Goal: Information Seeking & Learning: Learn about a topic

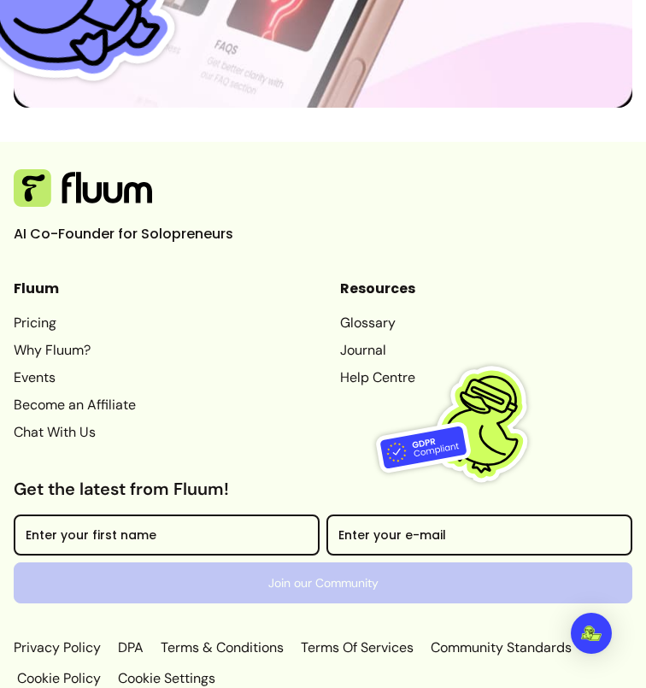
scroll to position [6442, 0]
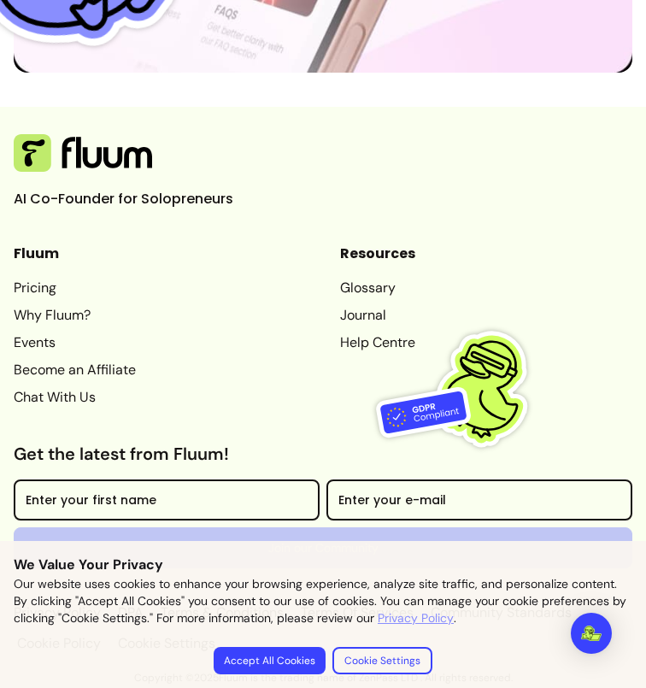
click at [284, 666] on button "Accept All Cookies" at bounding box center [270, 660] width 112 height 27
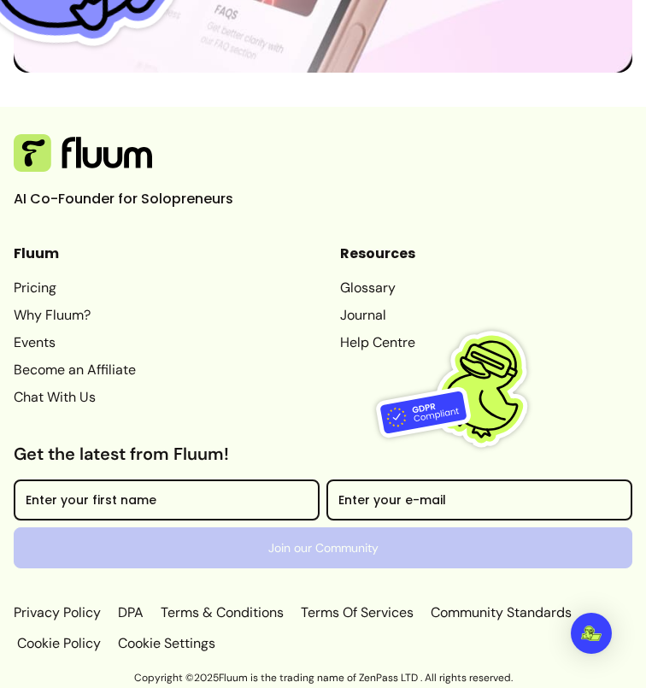
click at [366, 671] on p "Copyright © 2025 Fluum is the trading name of ZenPass LTD . All rights reserved." at bounding box center [323, 678] width 646 height 14
drag, startPoint x: 366, startPoint y: 670, endPoint x: 401, endPoint y: 670, distance: 35.1
click at [401, 671] on p "Copyright © 2025 Fluum is the trading name of ZenPass LTD . All rights reserved." at bounding box center [323, 678] width 646 height 14
click at [404, 676] on p "Copyright © 2025 Fluum is the trading name of ZenPass LTD . All rights reserved." at bounding box center [323, 678] width 646 height 14
drag, startPoint x: 404, startPoint y: 676, endPoint x: 382, endPoint y: 676, distance: 22.2
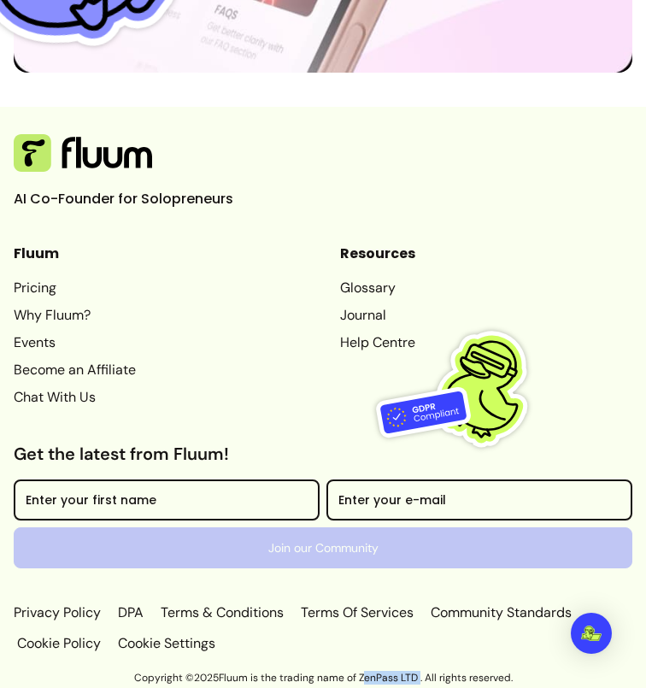
click at [382, 676] on p "Copyright © 2025 Fluum is the trading name of ZenPass LTD . All rights reserved." at bounding box center [323, 678] width 646 height 14
copy p "ZenPass LTD"
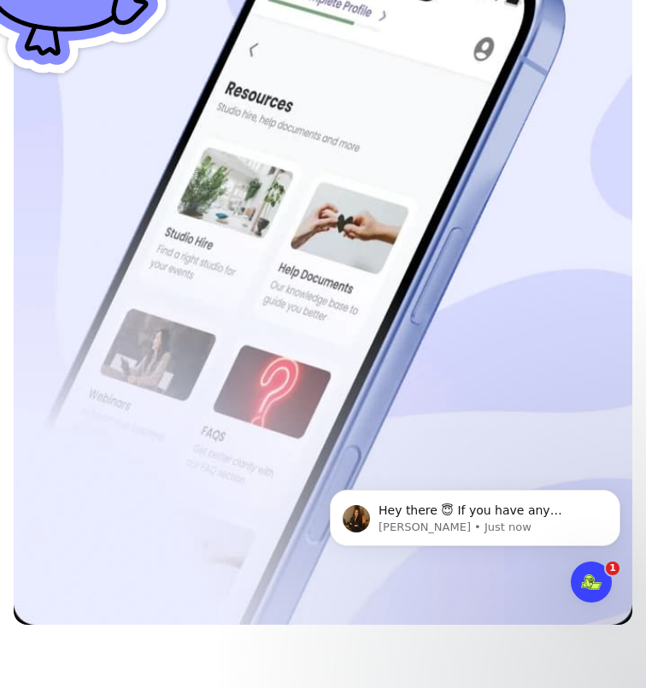
scroll to position [0, 0]
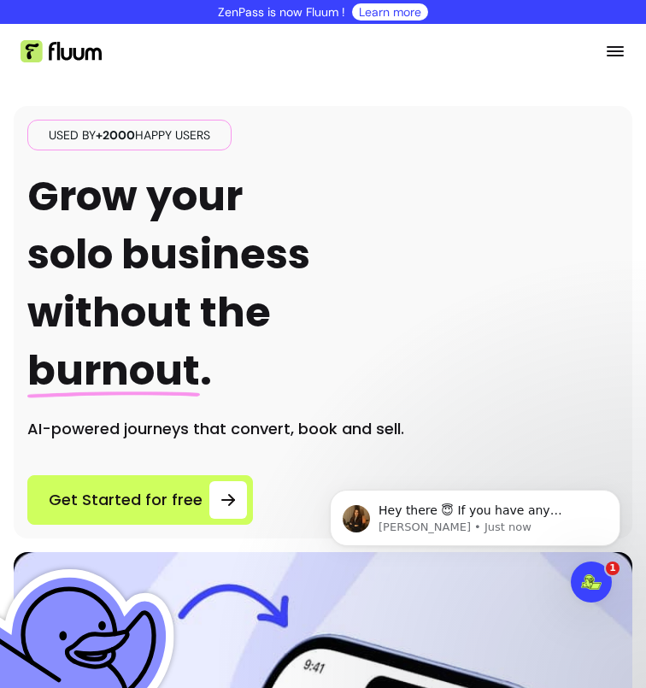
click at [605, 50] on icon "Open menu" at bounding box center [615, 51] width 21 height 21
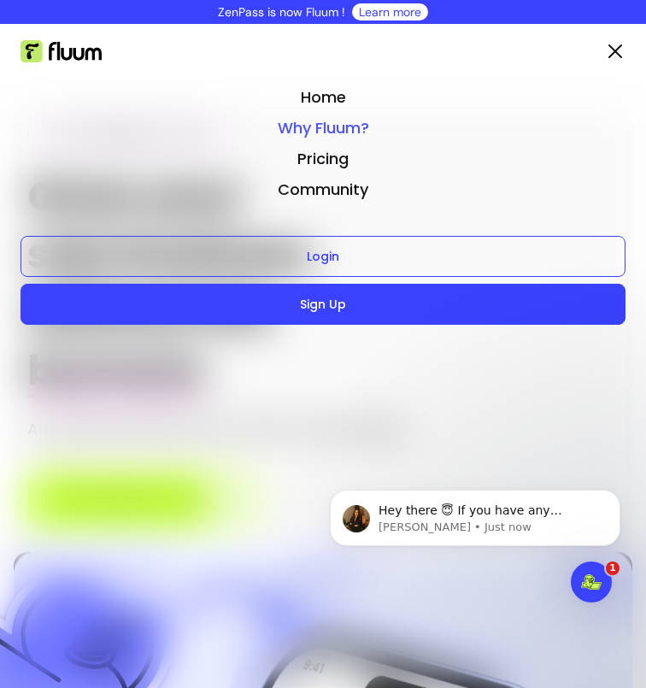
click at [342, 125] on link "Why Fluum?" at bounding box center [323, 128] width 605 height 24
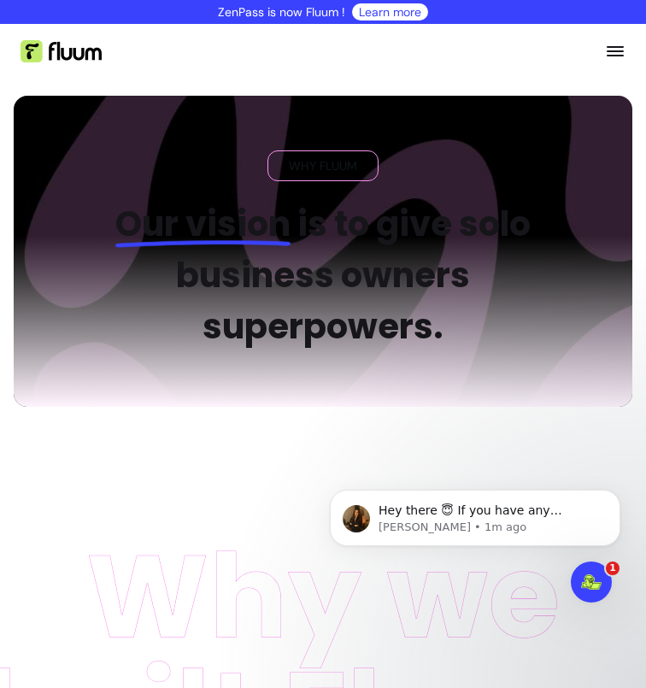
click at [613, 56] on icon "Open menu" at bounding box center [615, 51] width 17 height 10
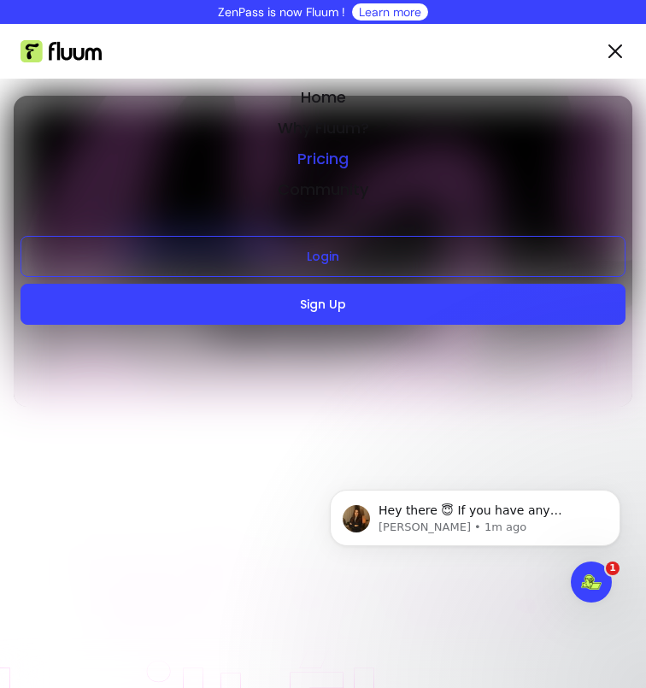
click at [319, 154] on link "Pricing" at bounding box center [323, 159] width 605 height 24
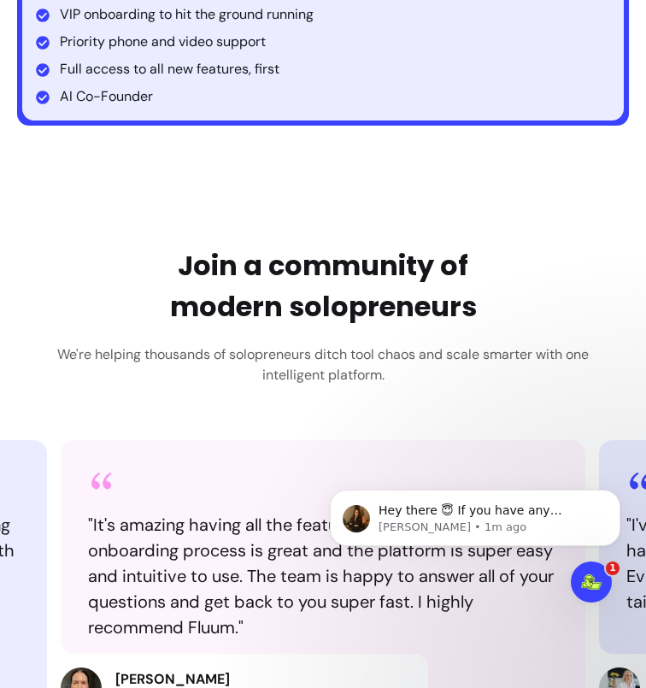
scroll to position [2765, 0]
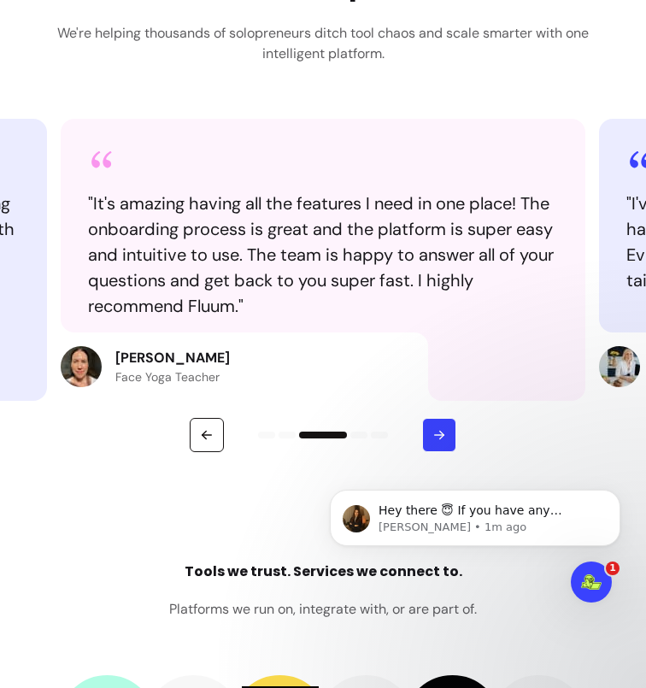
click at [442, 432] on icon "button" at bounding box center [439, 434] width 15 height 15
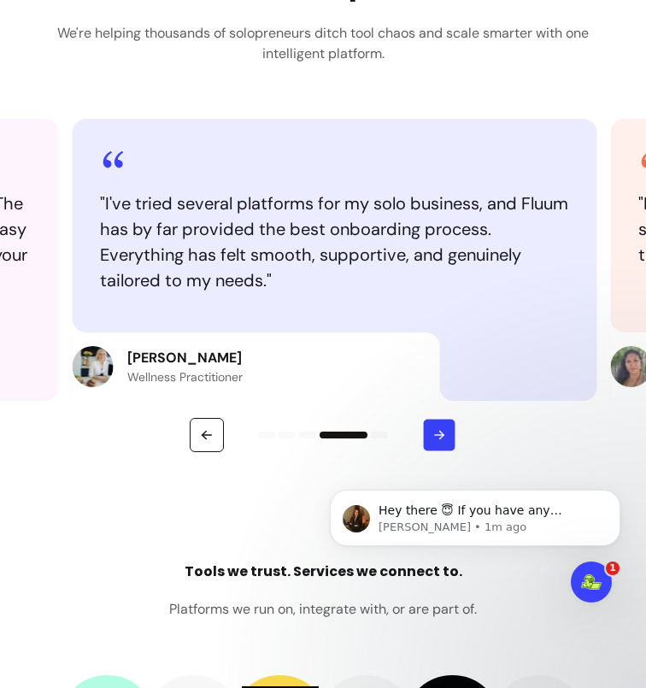
click at [442, 432] on icon "button" at bounding box center [439, 434] width 15 height 15
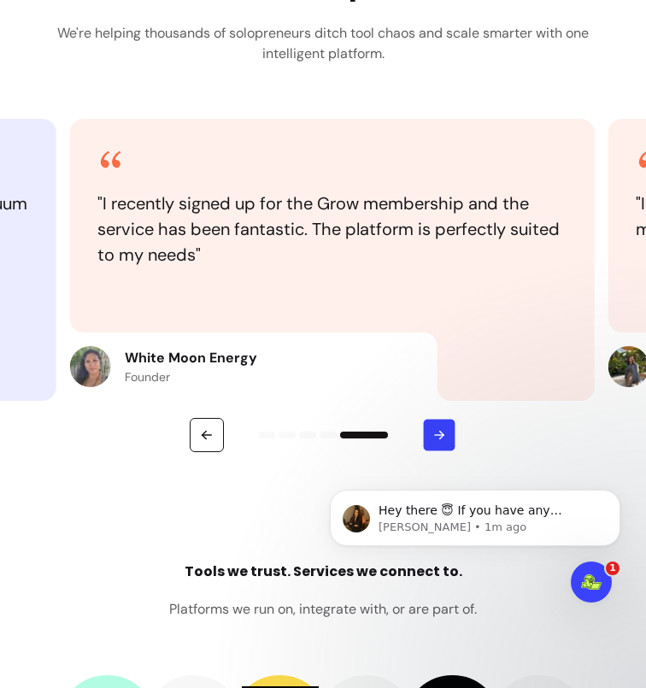
click at [442, 432] on icon "button" at bounding box center [439, 434] width 15 height 15
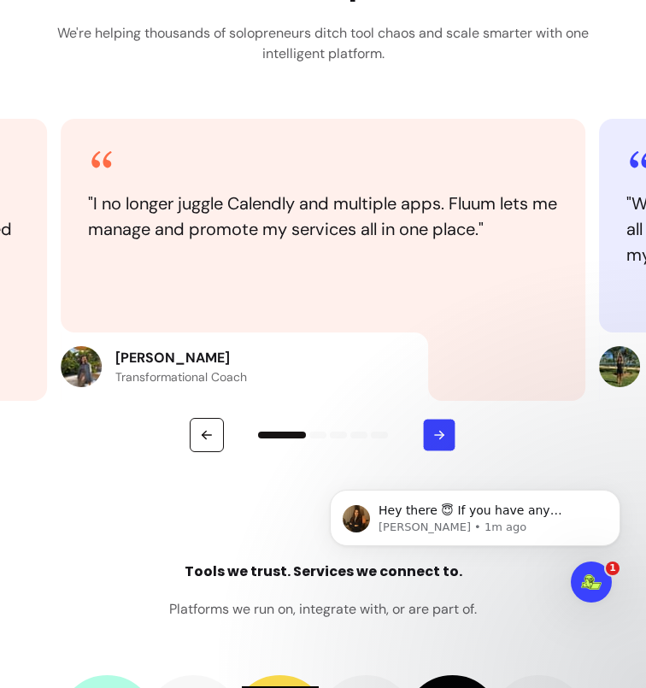
click at [442, 432] on icon "button" at bounding box center [439, 434] width 15 height 15
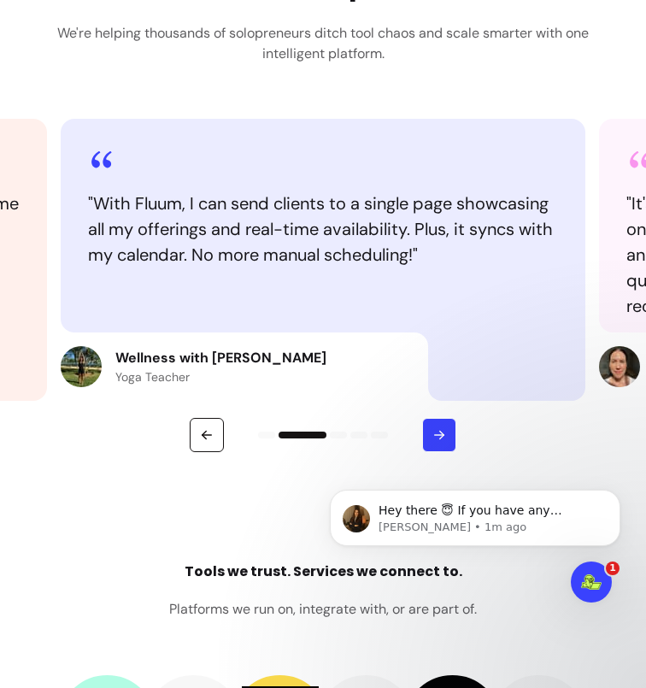
click at [442, 432] on icon "button" at bounding box center [439, 434] width 15 height 15
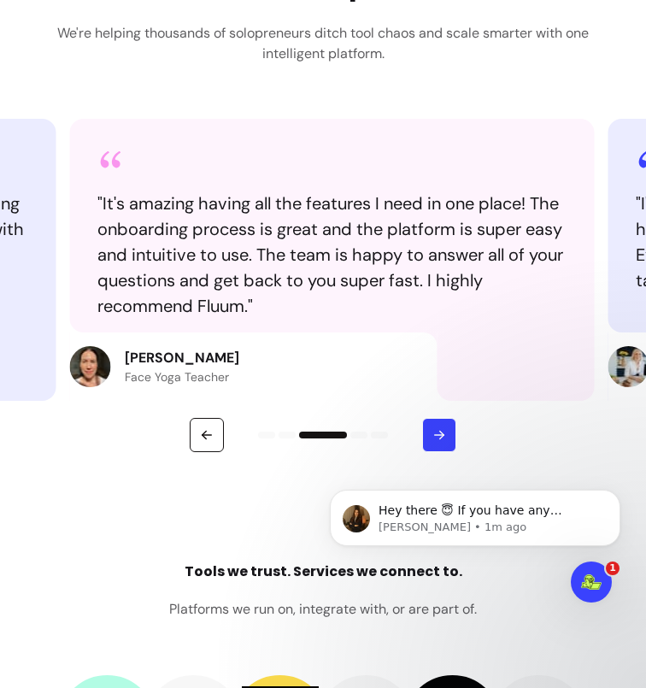
click at [442, 432] on icon "button" at bounding box center [439, 434] width 15 height 15
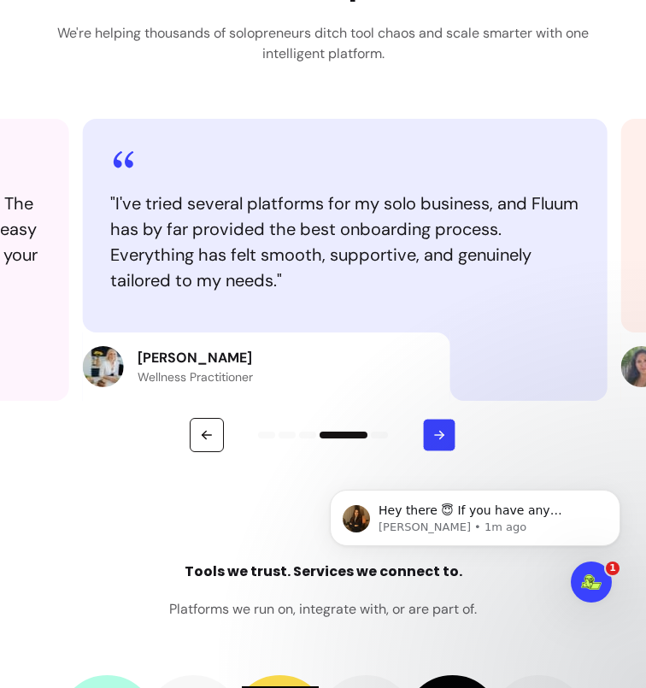
click at [442, 432] on icon "button" at bounding box center [439, 434] width 15 height 15
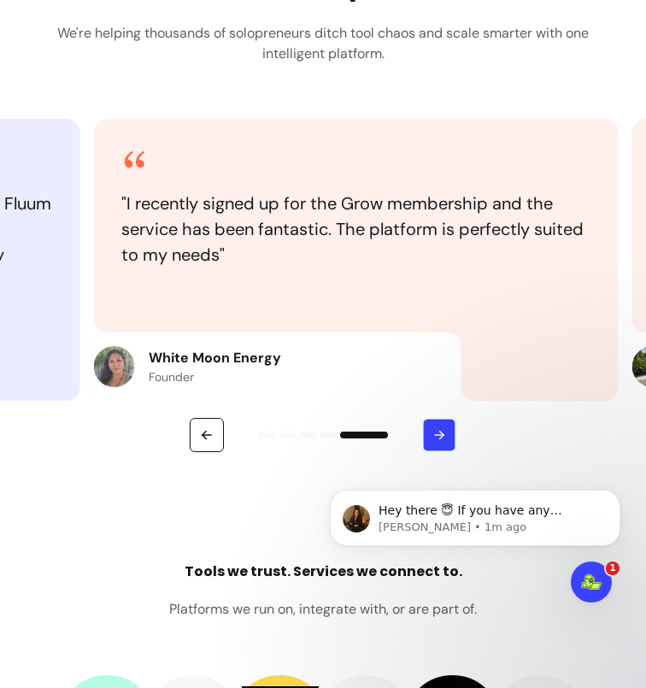
click at [442, 432] on icon "button" at bounding box center [439, 434] width 15 height 15
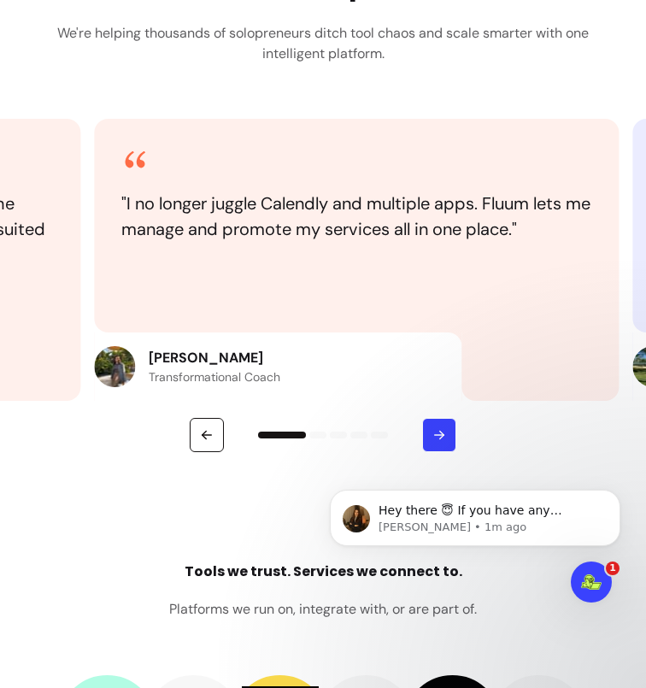
click at [442, 432] on icon "button" at bounding box center [439, 434] width 15 height 15
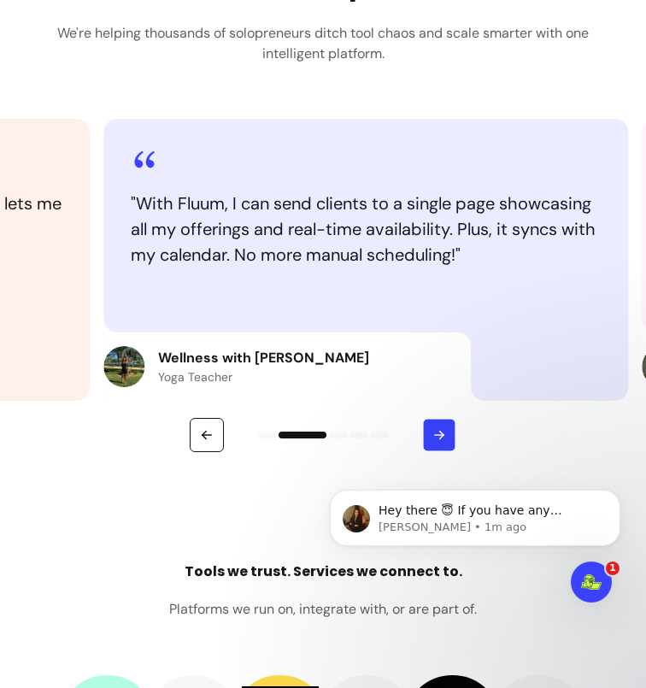
click at [442, 432] on icon "button" at bounding box center [439, 434] width 15 height 15
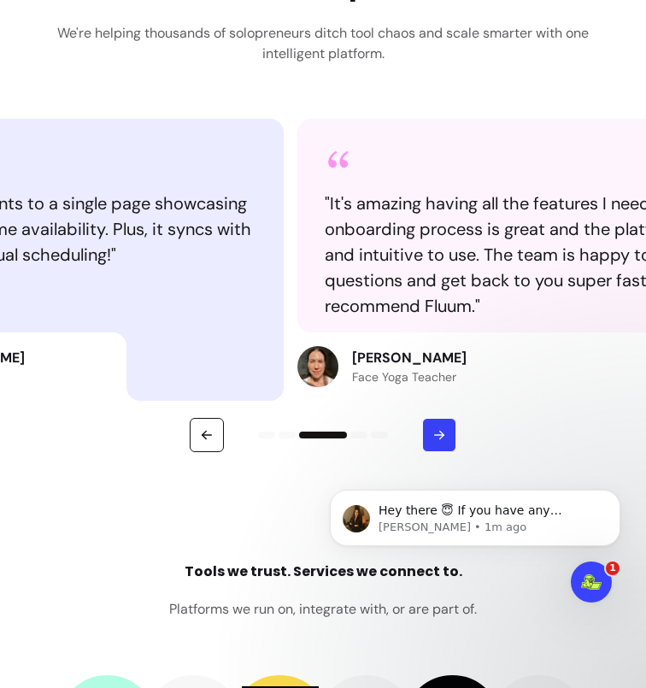
click at [442, 432] on icon "button" at bounding box center [439, 434] width 15 height 15
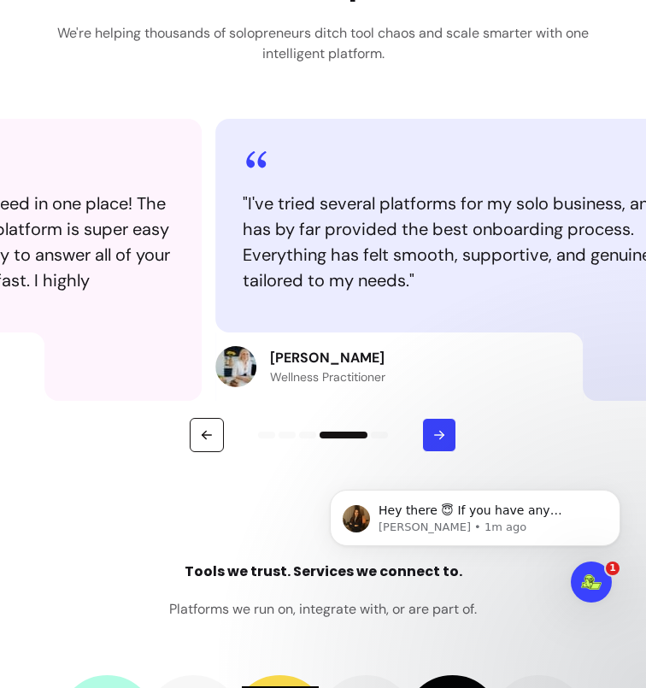
click at [442, 432] on icon "button" at bounding box center [439, 434] width 15 height 15
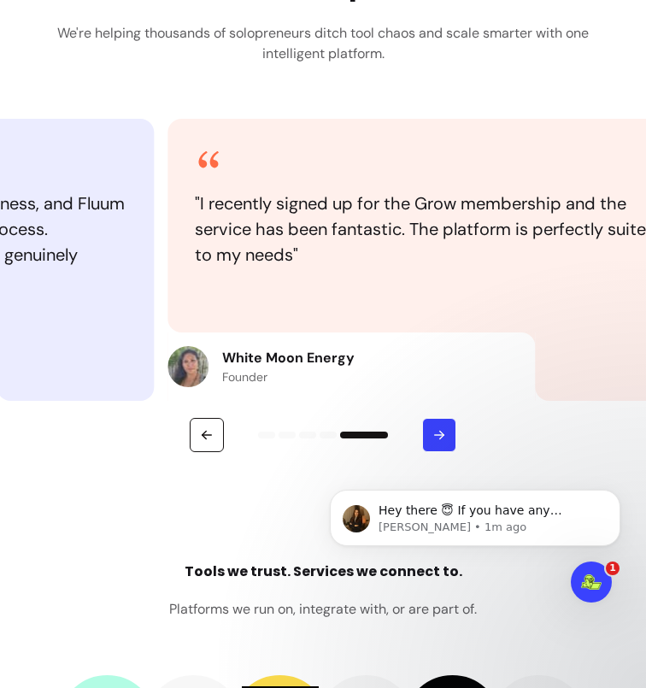
click at [442, 432] on icon "button" at bounding box center [439, 434] width 15 height 15
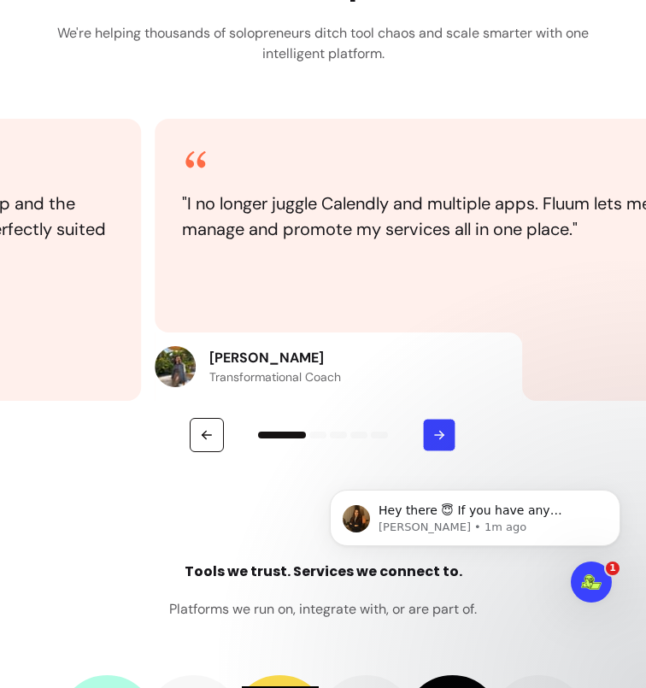
click at [442, 432] on icon "button" at bounding box center [439, 434] width 15 height 15
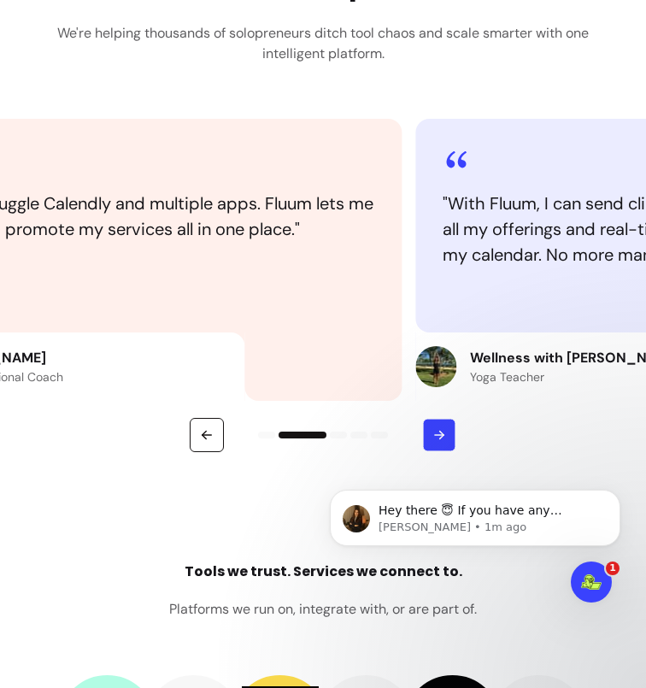
click at [442, 432] on icon "button" at bounding box center [439, 434] width 15 height 15
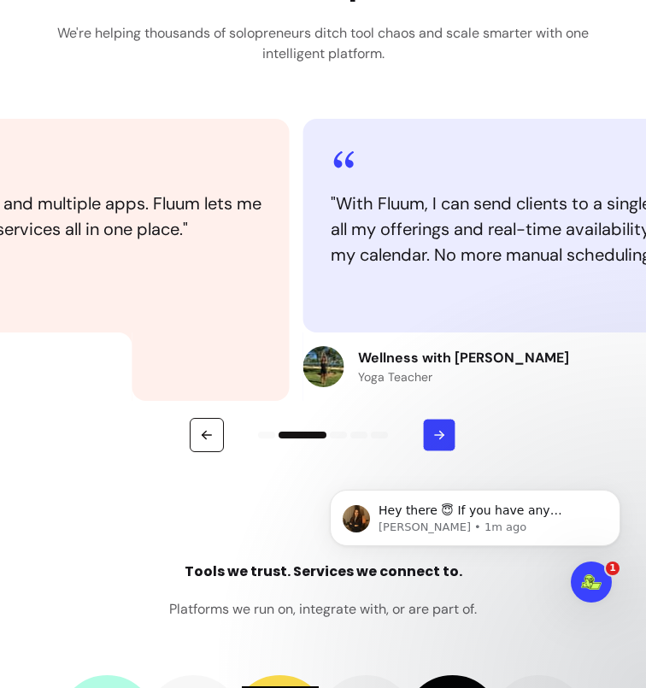
click at [442, 432] on icon "button" at bounding box center [439, 434] width 15 height 15
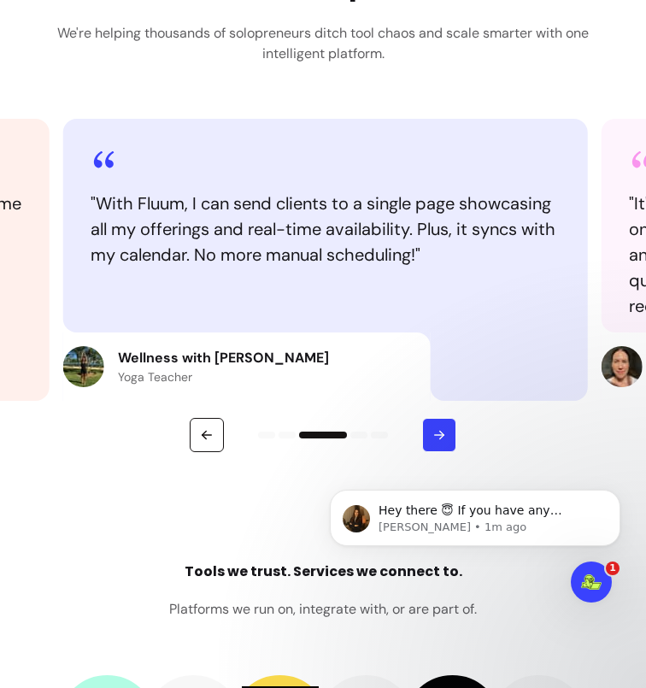
click at [442, 432] on icon "button" at bounding box center [439, 434] width 15 height 15
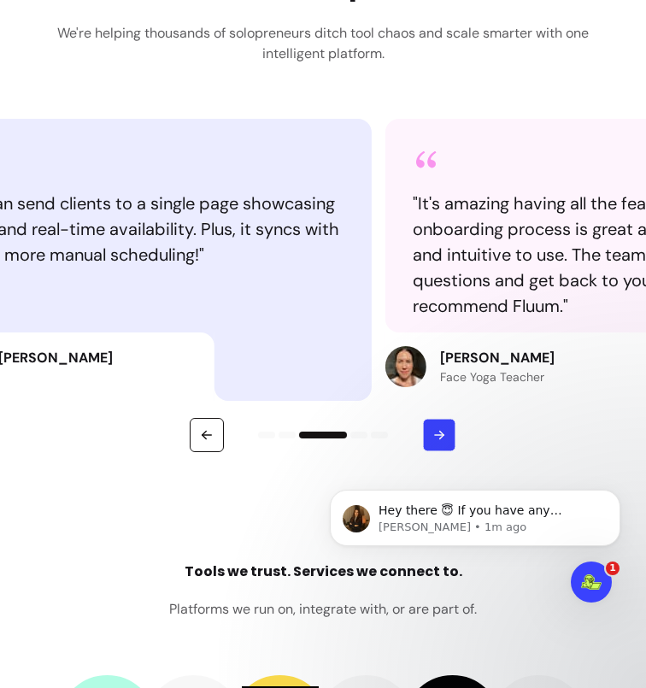
click at [442, 432] on icon "button" at bounding box center [439, 434] width 15 height 15
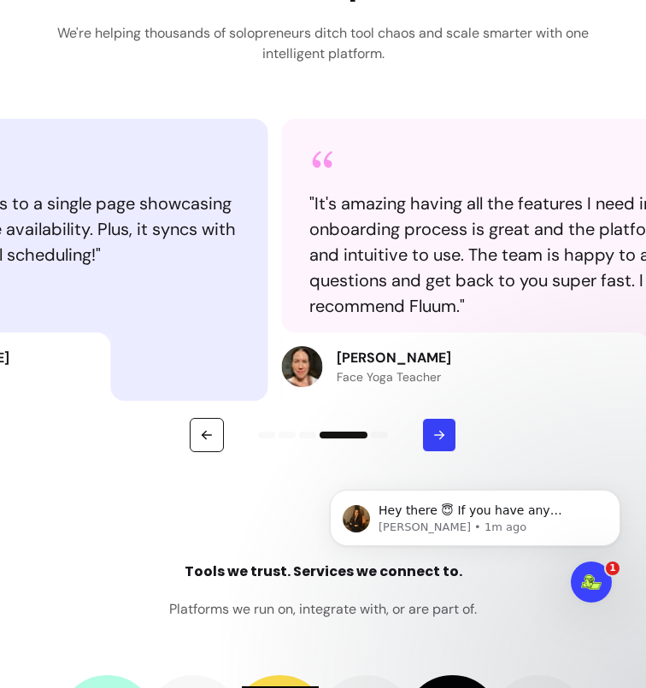
click at [442, 432] on icon "button" at bounding box center [439, 434] width 15 height 15
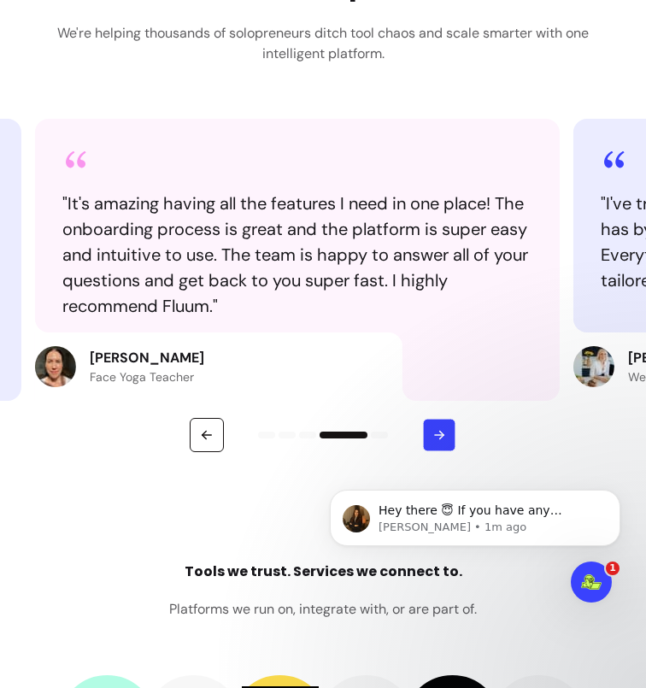
click at [442, 432] on icon "button" at bounding box center [439, 434] width 15 height 15
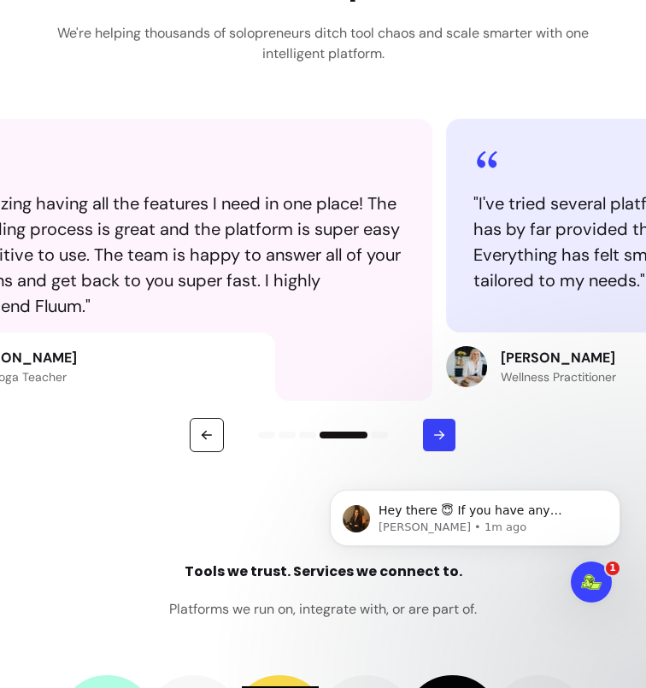
click at [442, 432] on icon "button" at bounding box center [439, 434] width 15 height 15
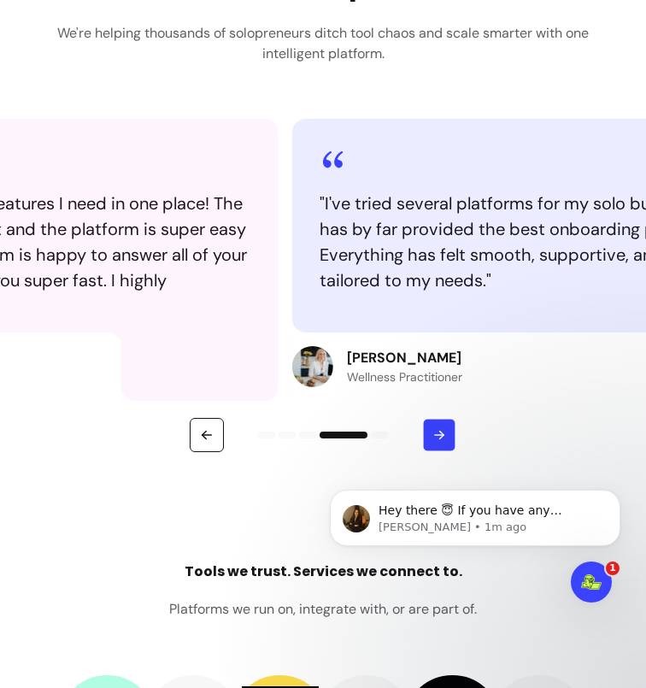
click at [442, 432] on icon "button" at bounding box center [439, 434] width 15 height 15
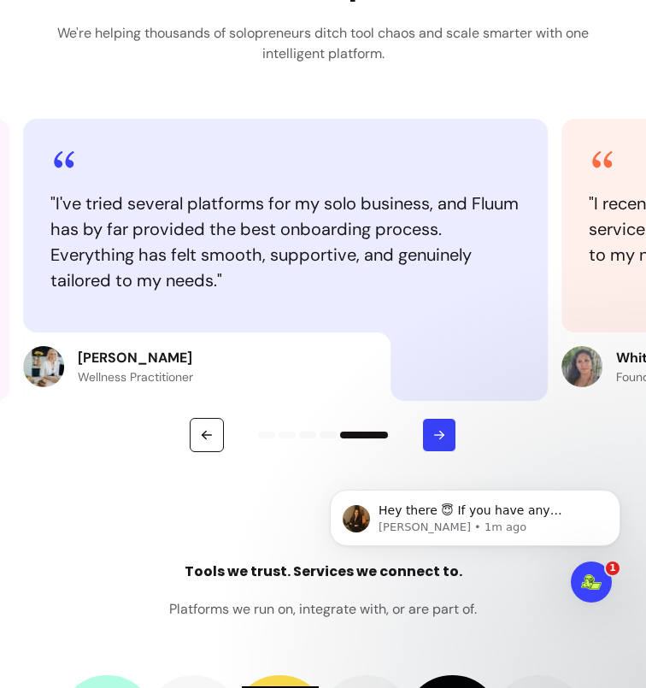
click at [442, 432] on icon "button" at bounding box center [439, 434] width 15 height 15
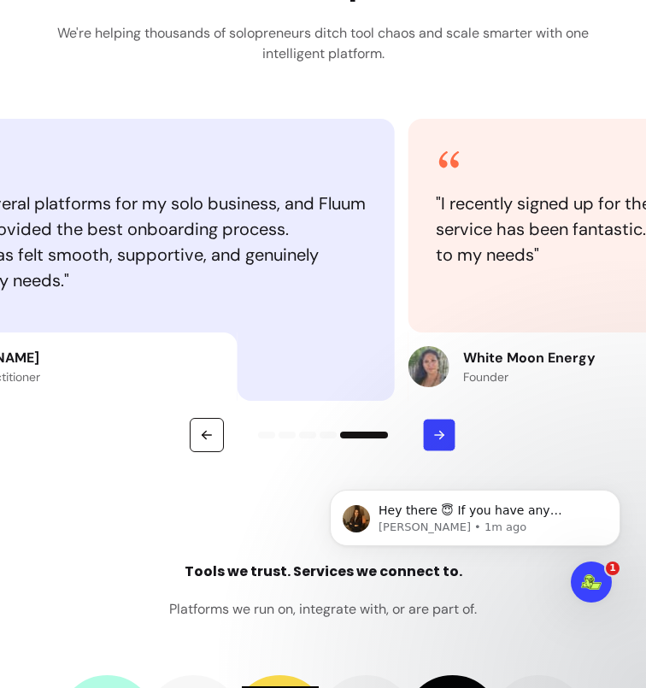
click at [442, 432] on icon "button" at bounding box center [439, 434] width 15 height 15
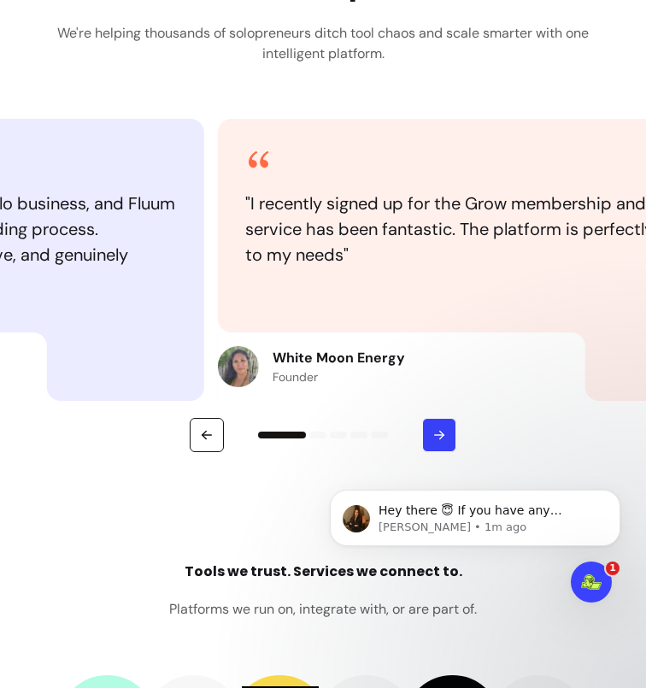
click at [442, 432] on icon "button" at bounding box center [439, 434] width 15 height 15
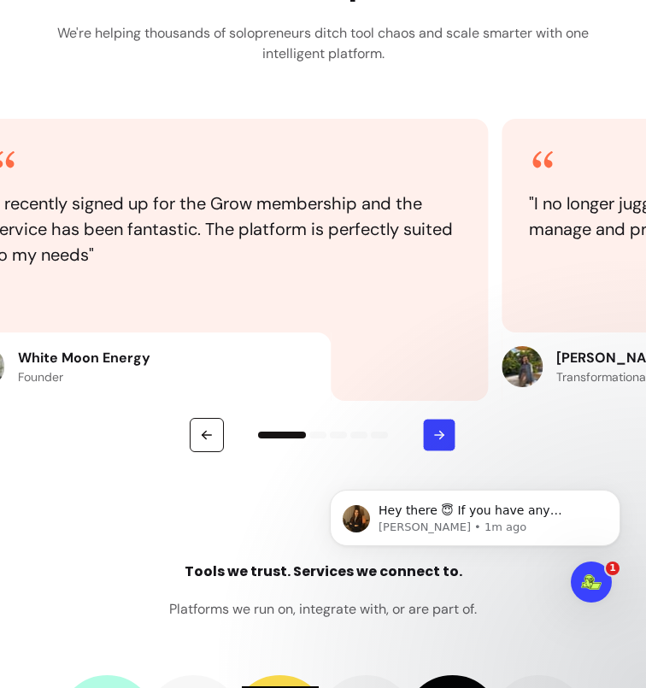
click at [442, 432] on icon "button" at bounding box center [439, 434] width 15 height 15
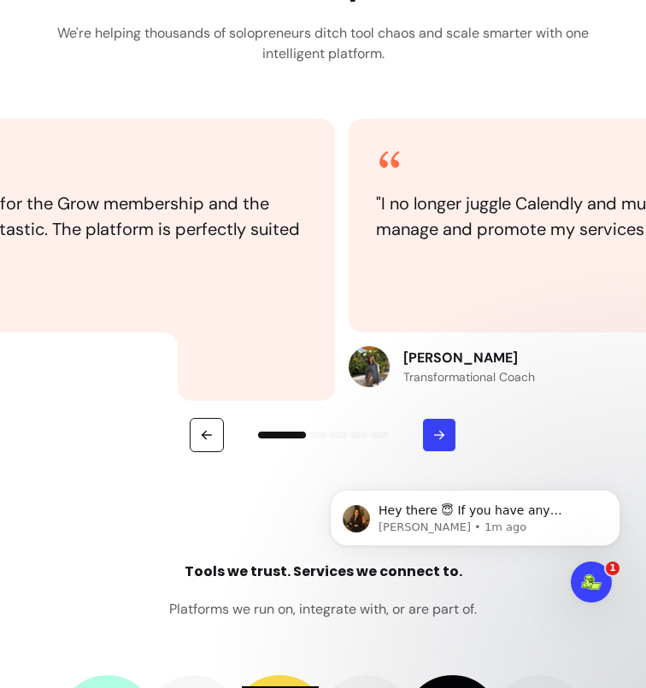
click at [442, 432] on icon "button" at bounding box center [439, 434] width 15 height 15
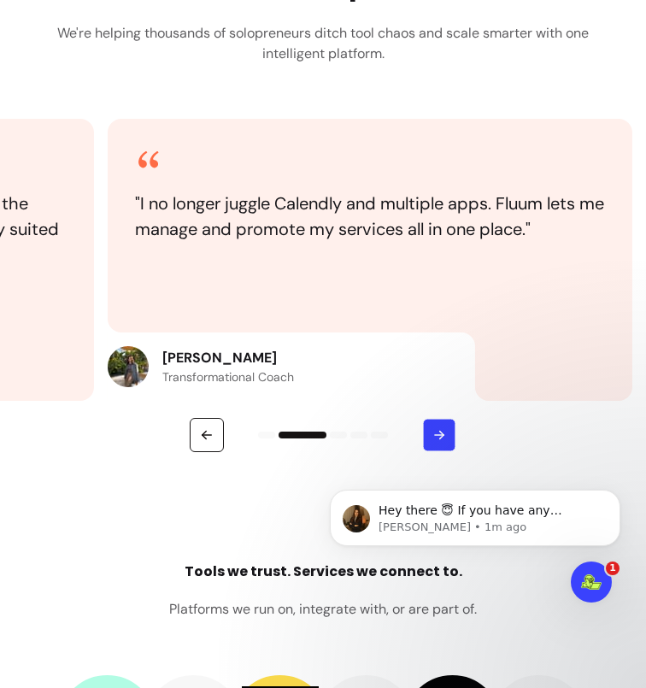
click at [442, 432] on icon "button" at bounding box center [439, 434] width 15 height 15
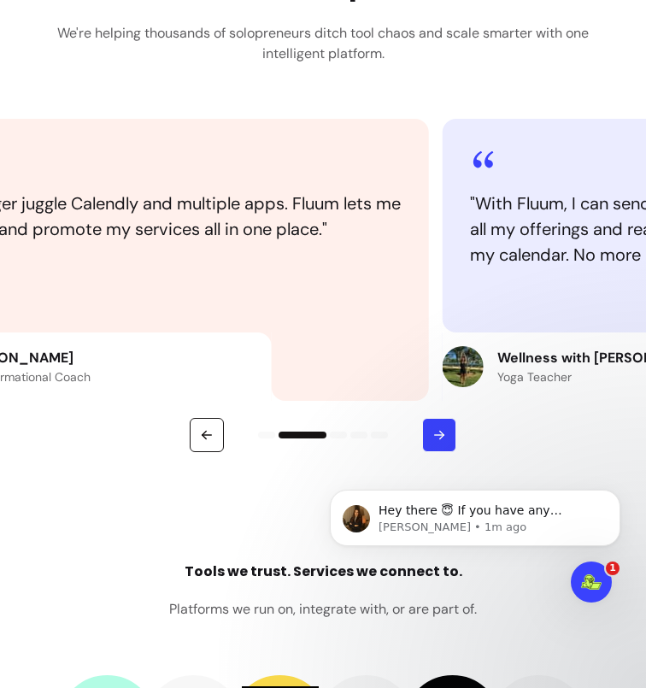
click at [442, 432] on icon "button" at bounding box center [439, 434] width 15 height 15
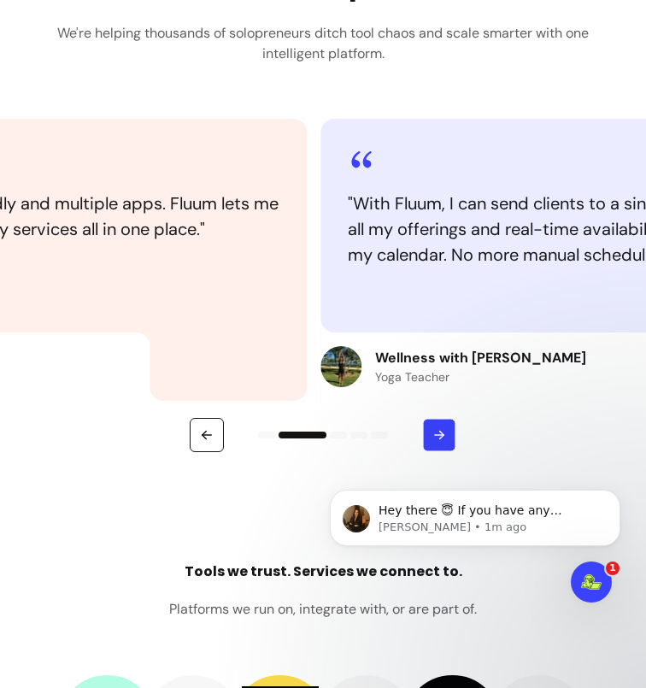
click at [442, 432] on icon "button" at bounding box center [439, 434] width 15 height 15
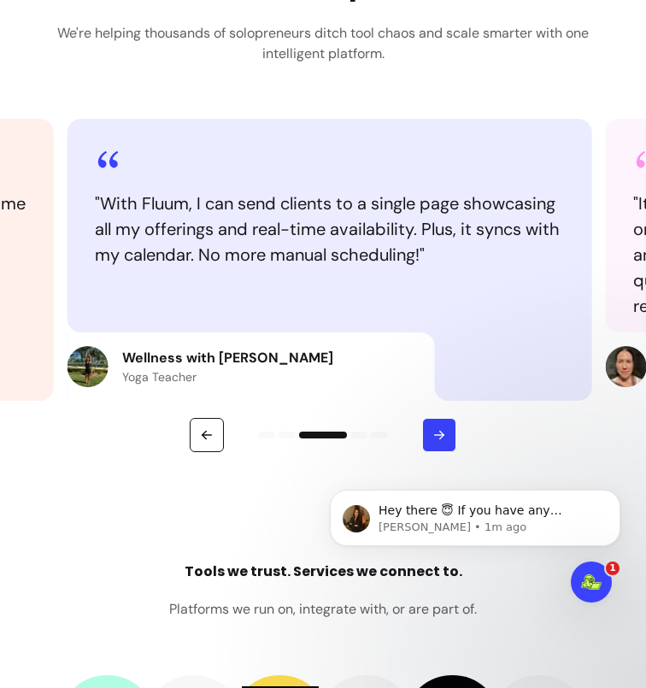
click at [442, 432] on icon "button" at bounding box center [439, 434] width 15 height 15
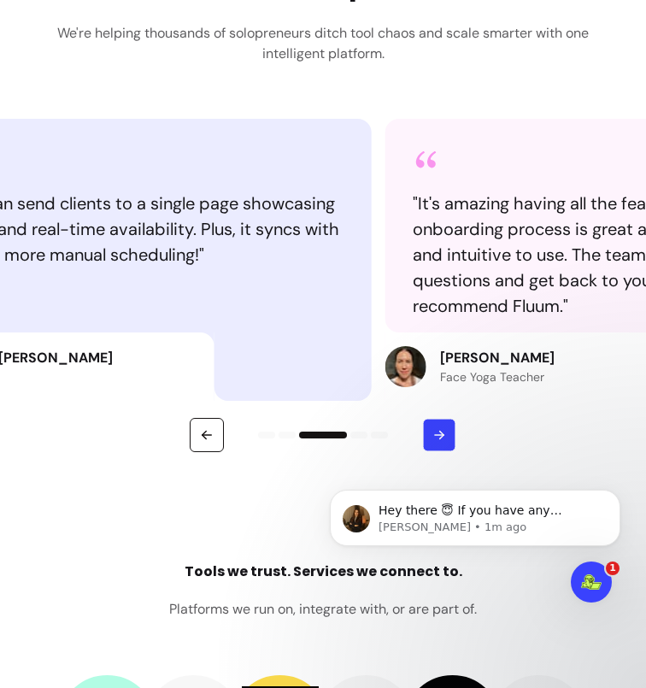
click at [442, 432] on icon "button" at bounding box center [439, 434] width 15 height 15
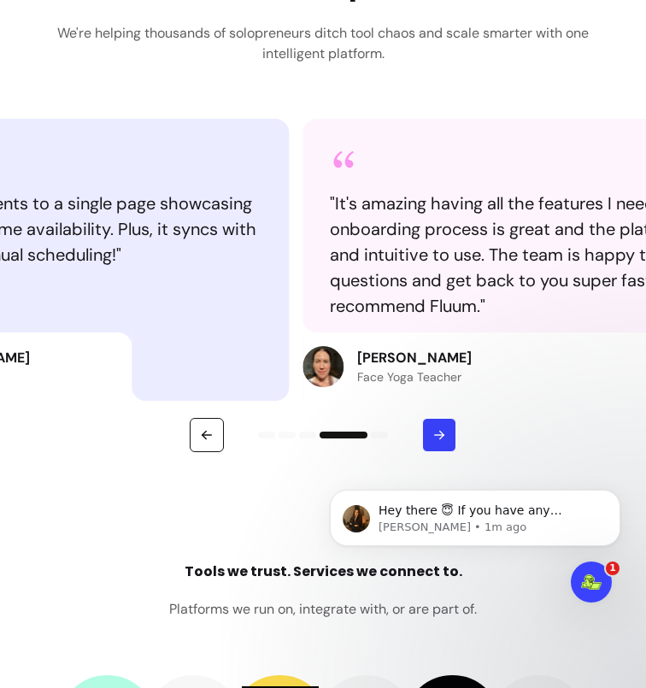
click at [442, 432] on icon "button" at bounding box center [439, 434] width 15 height 15
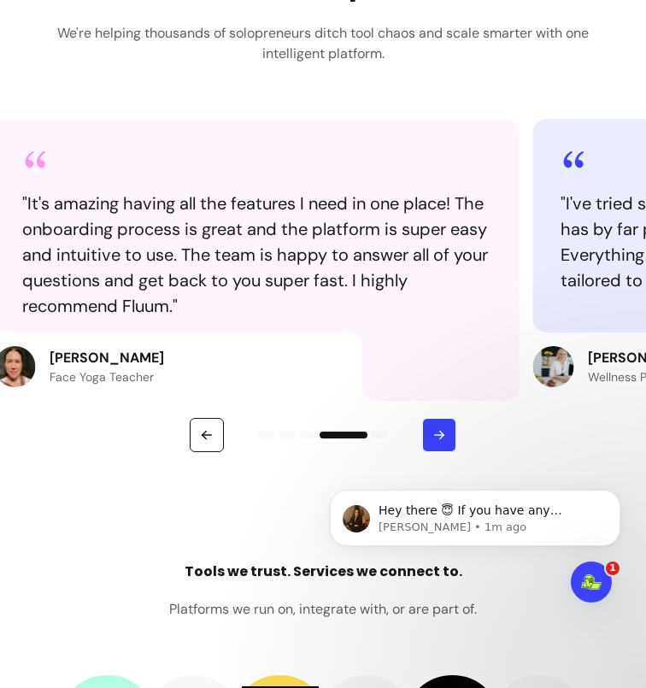
click at [442, 432] on icon "button" at bounding box center [439, 434] width 15 height 15
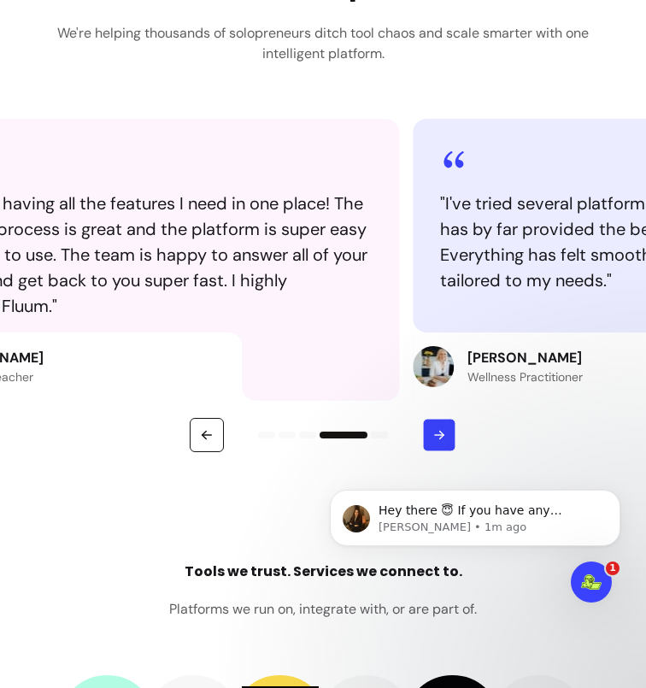
click at [442, 432] on icon "button" at bounding box center [439, 434] width 15 height 15
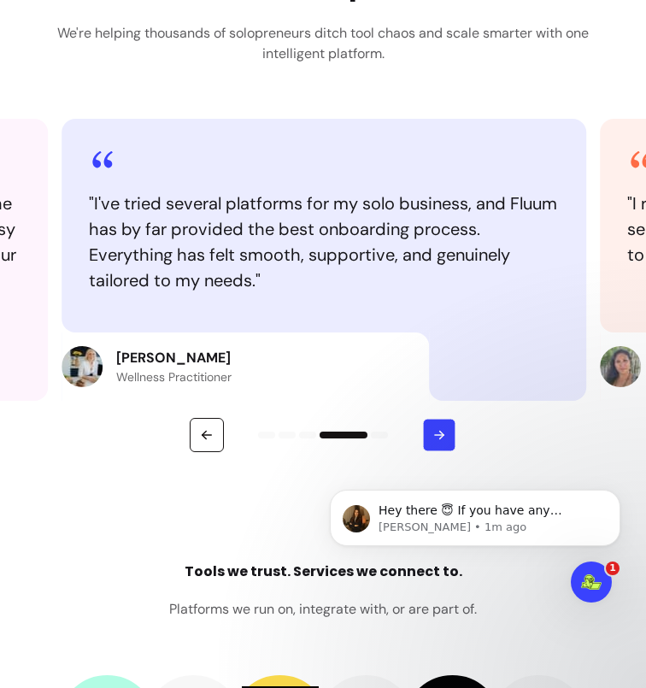
click at [442, 432] on icon "button" at bounding box center [439, 434] width 15 height 15
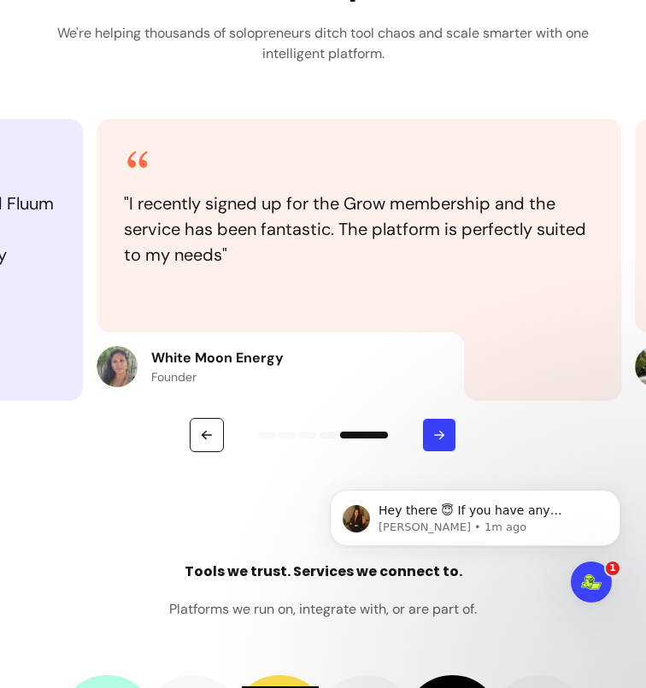
click at [442, 432] on icon "button" at bounding box center [439, 434] width 15 height 15
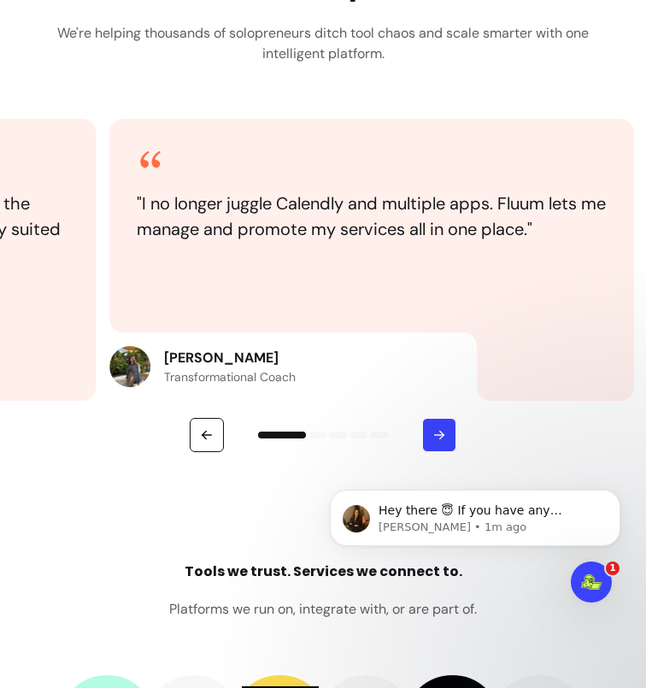
click at [442, 432] on icon "button" at bounding box center [439, 434] width 15 height 15
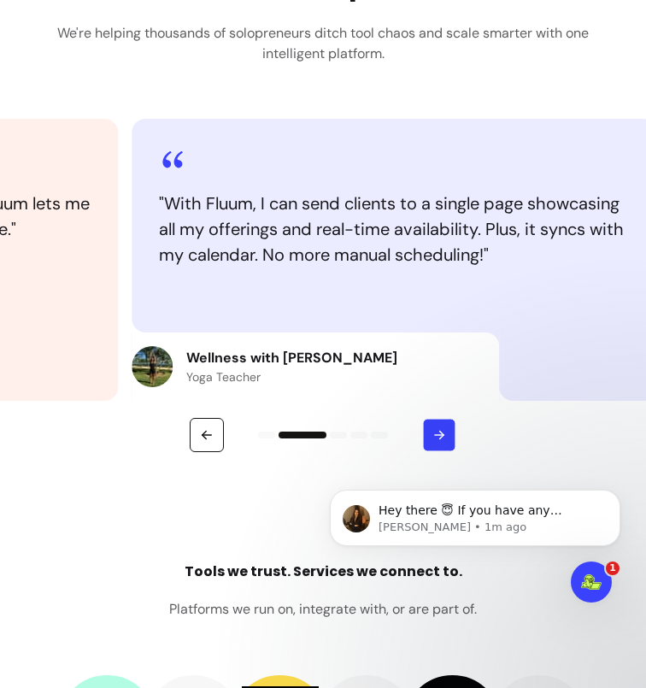
click at [442, 432] on icon "button" at bounding box center [439, 434] width 15 height 15
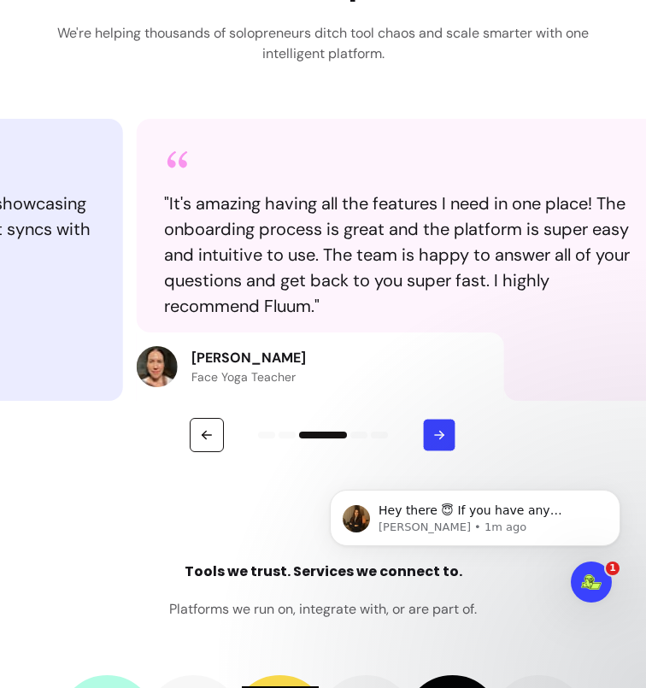
click at [442, 432] on icon "button" at bounding box center [439, 434] width 15 height 15
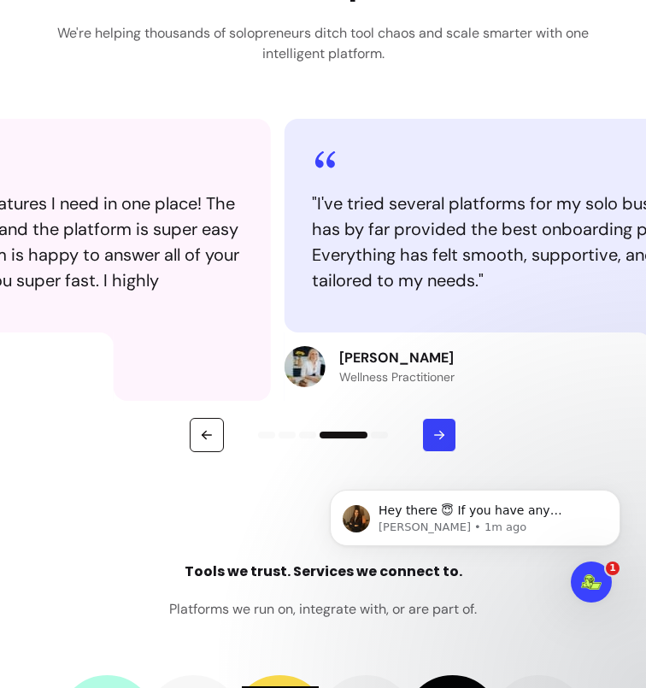
click at [442, 432] on icon "button" at bounding box center [439, 434] width 15 height 15
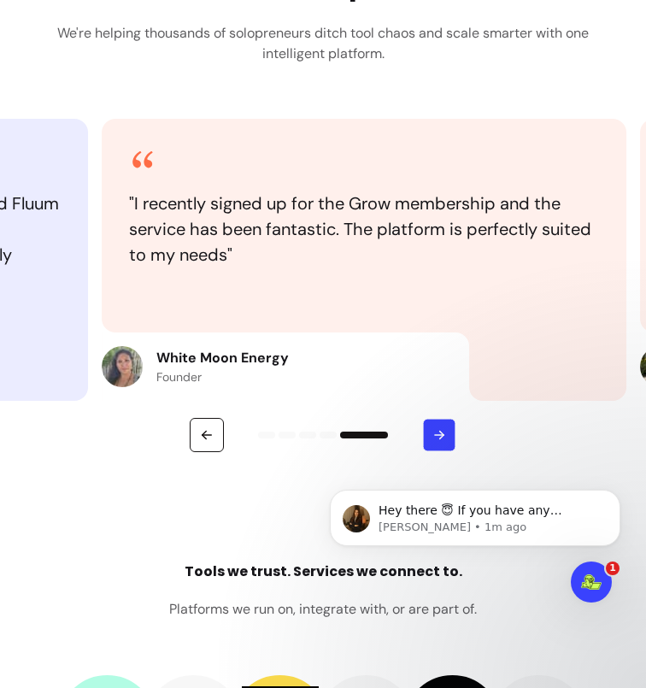
click at [442, 432] on icon "button" at bounding box center [439, 434] width 15 height 15
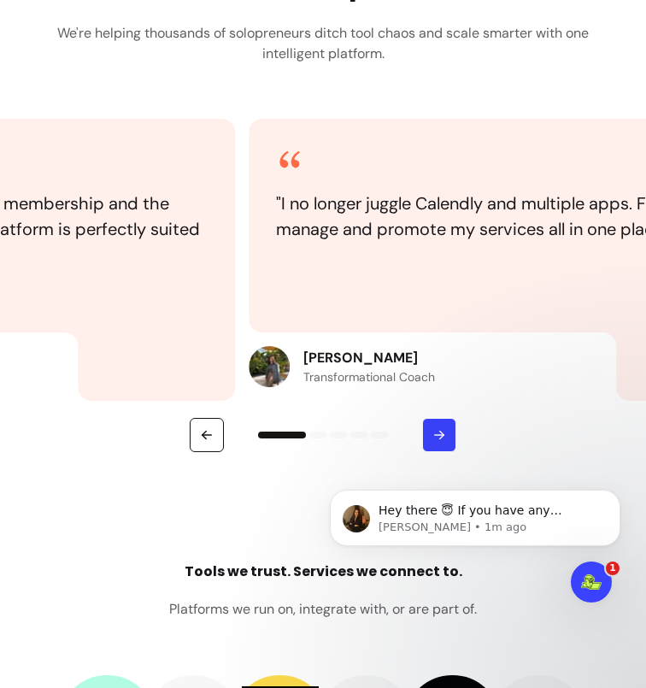
click at [442, 432] on icon "button" at bounding box center [439, 434] width 15 height 15
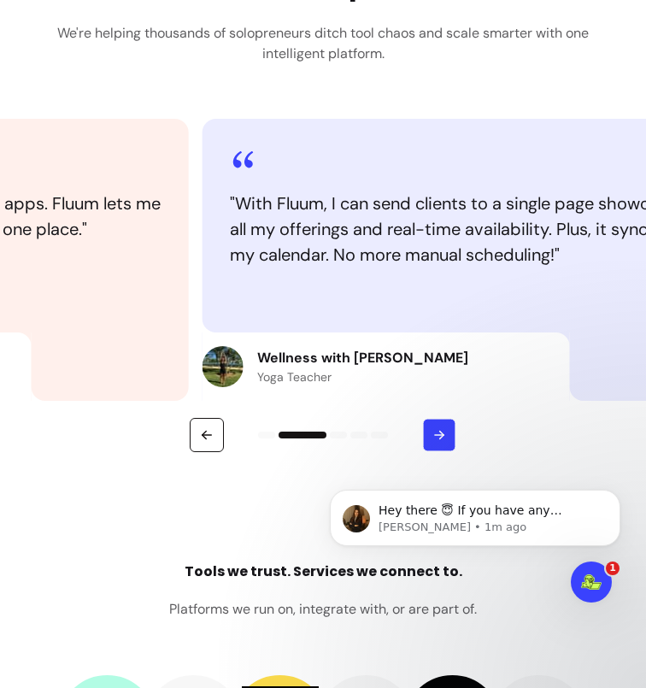
click at [442, 432] on icon "button" at bounding box center [439, 434] width 15 height 15
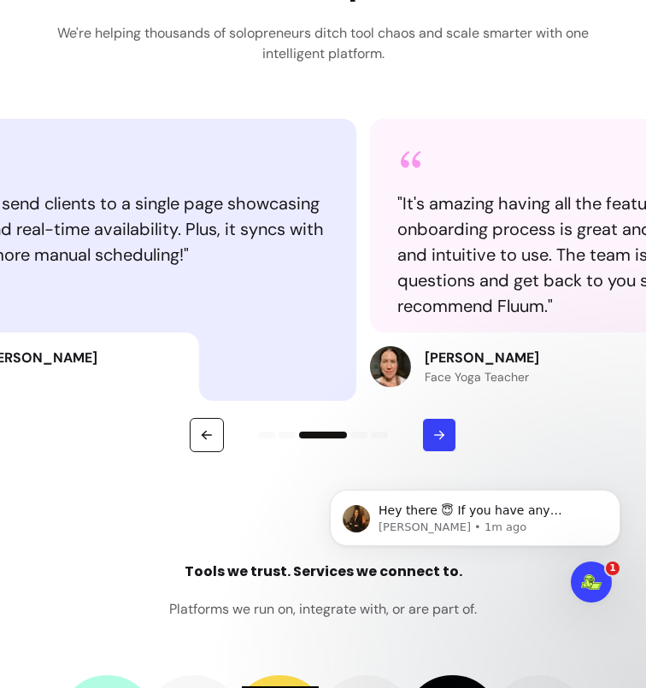
click at [442, 432] on icon "button" at bounding box center [439, 434] width 15 height 15
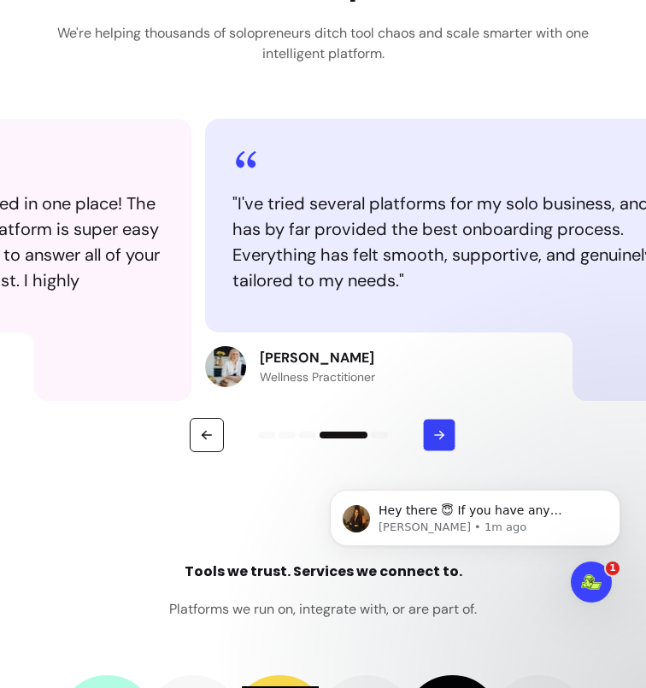
click at [442, 432] on icon "button" at bounding box center [439, 434] width 15 height 15
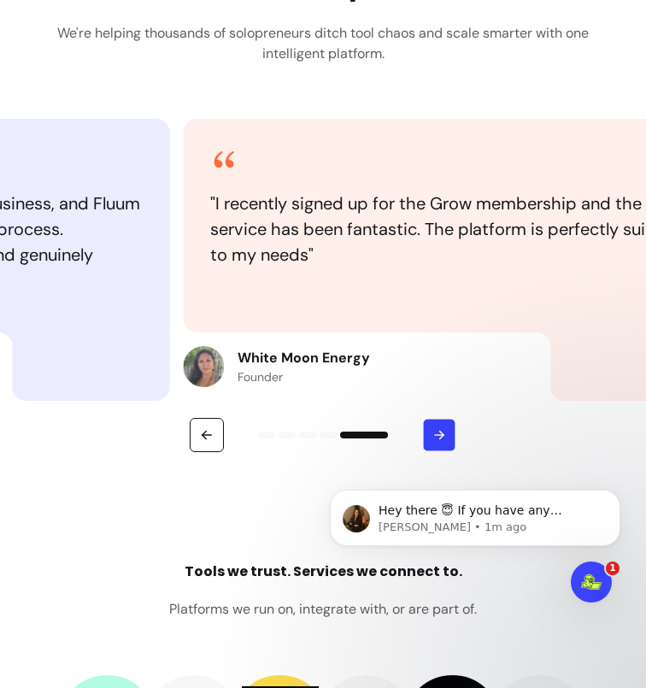
click at [442, 432] on icon "button" at bounding box center [439, 434] width 15 height 15
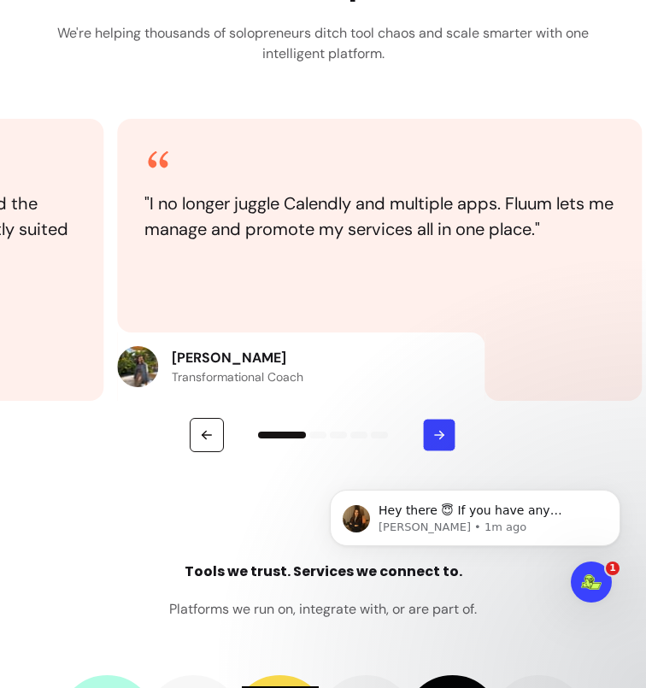
click at [442, 432] on icon "button" at bounding box center [439, 434] width 15 height 15
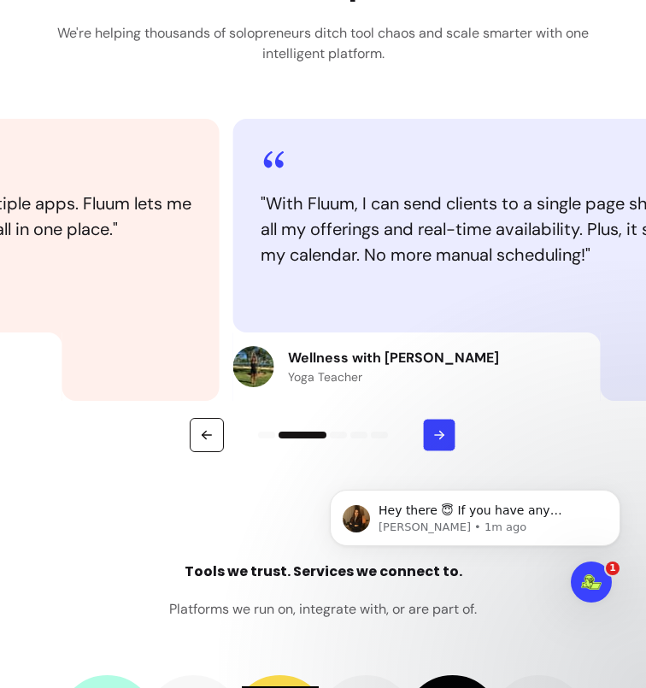
click at [442, 432] on icon "button" at bounding box center [439, 434] width 15 height 15
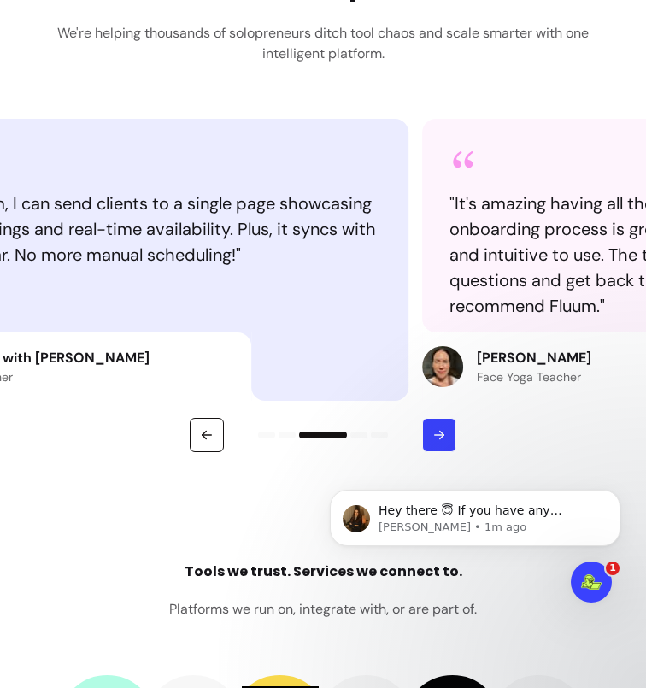
click at [442, 432] on icon "button" at bounding box center [439, 434] width 15 height 15
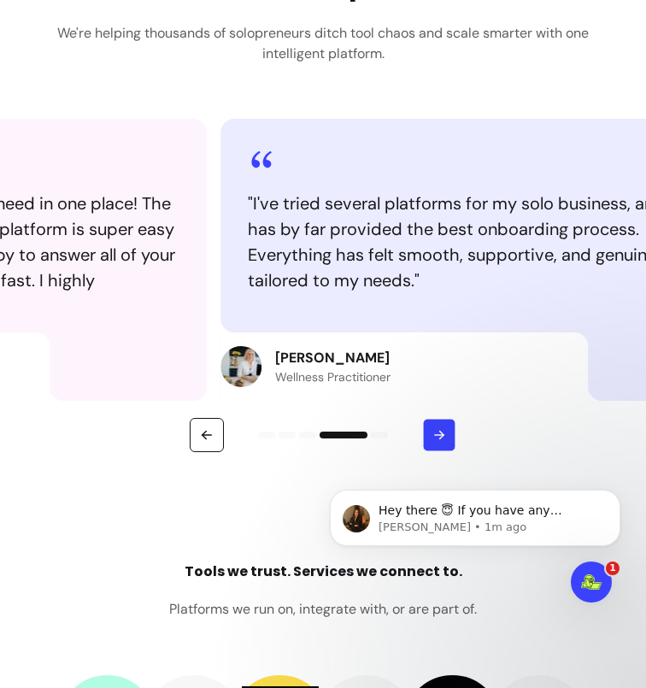
click at [442, 432] on icon "button" at bounding box center [439, 434] width 15 height 15
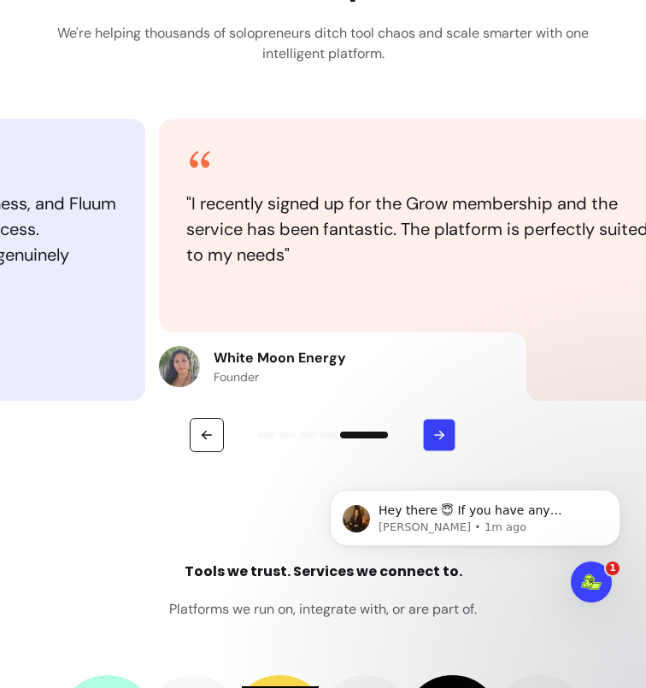
click at [442, 432] on icon "button" at bounding box center [439, 434] width 15 height 15
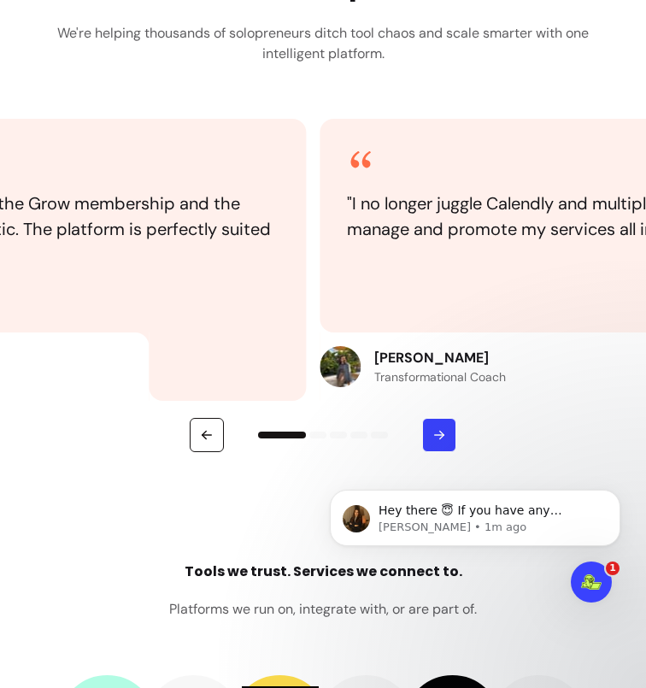
click at [442, 432] on icon "button" at bounding box center [439, 434] width 15 height 15
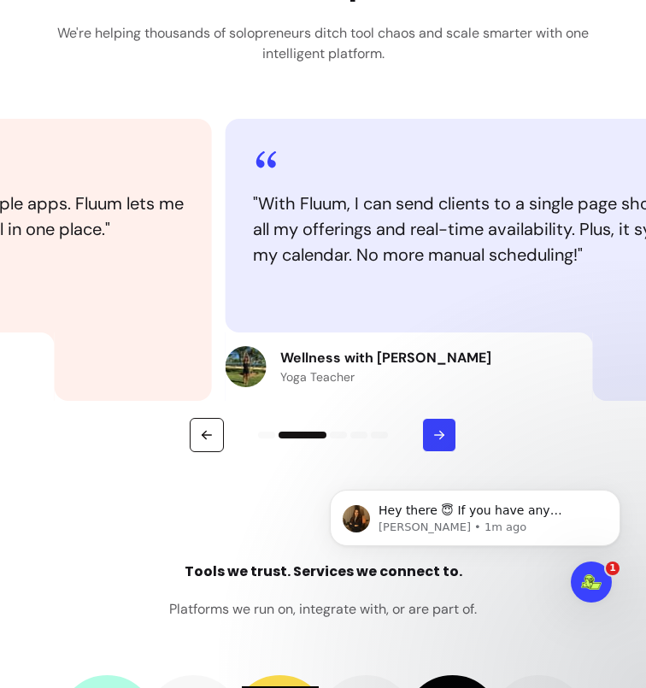
click at [442, 432] on icon "button" at bounding box center [439, 434] width 15 height 15
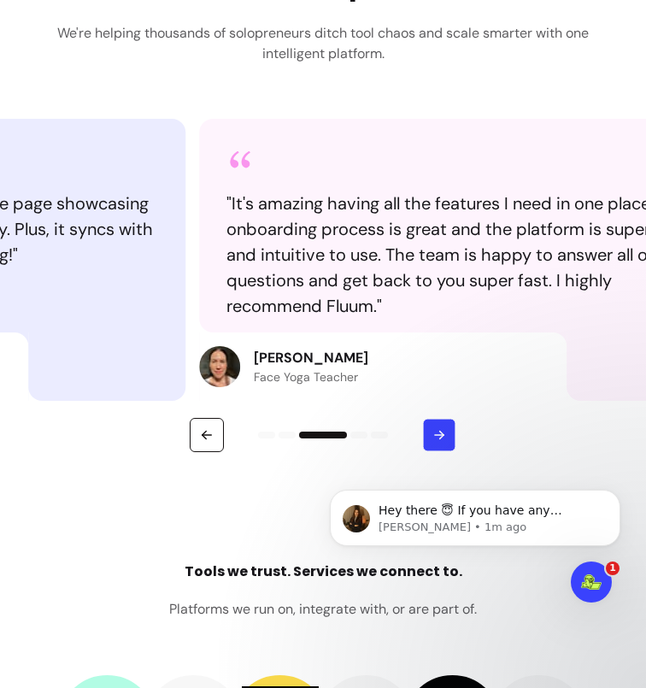
click at [442, 432] on icon "button" at bounding box center [439, 434] width 15 height 15
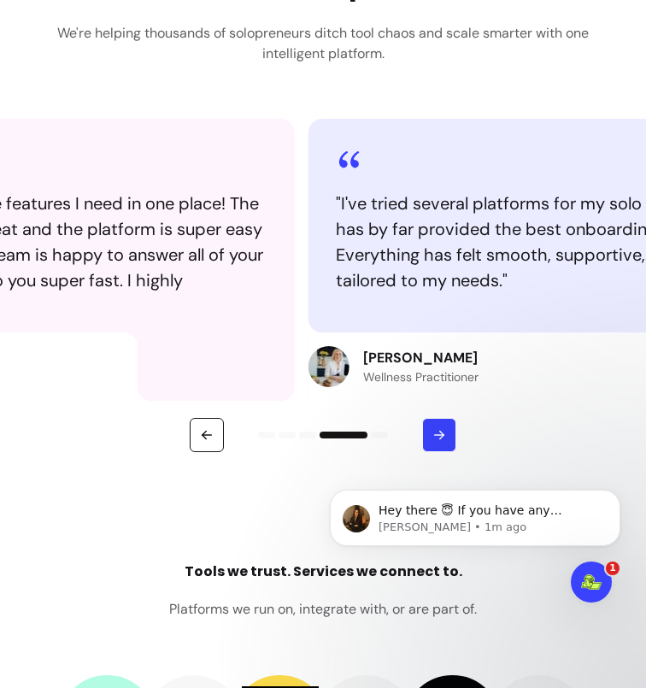
click at [442, 432] on icon "button" at bounding box center [439, 434] width 15 height 15
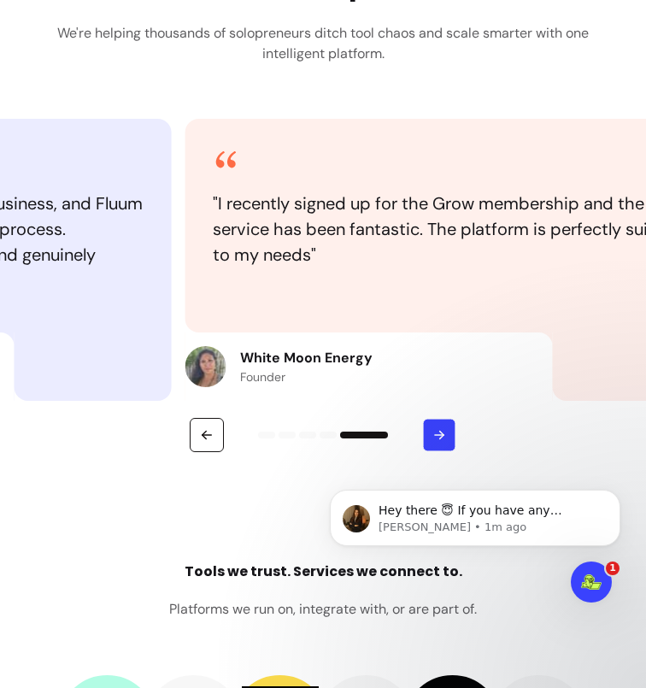
click at [442, 432] on icon "button" at bounding box center [439, 434] width 15 height 15
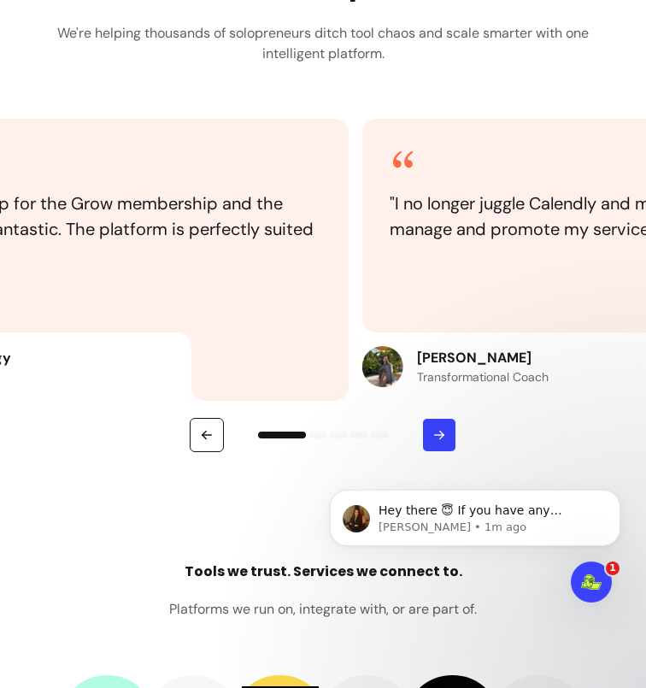
click at [442, 432] on icon "button" at bounding box center [439, 434] width 15 height 15
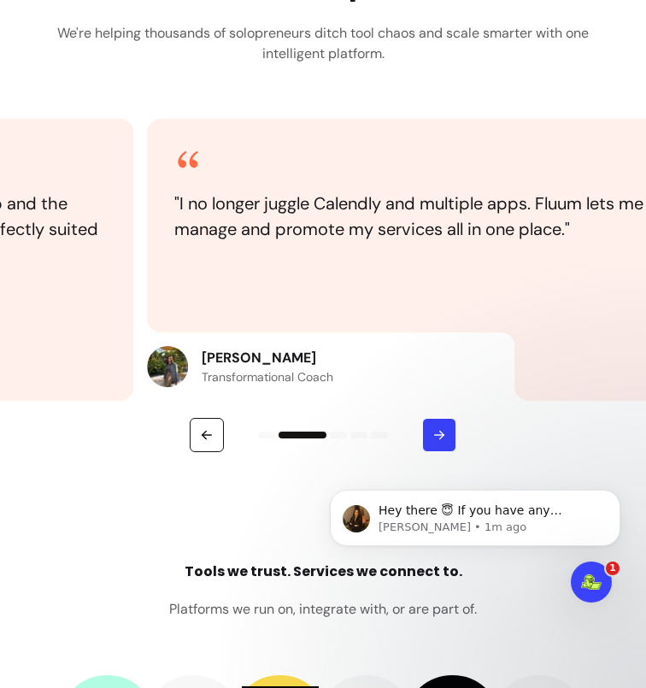
click at [442, 432] on icon "button" at bounding box center [439, 434] width 15 height 15
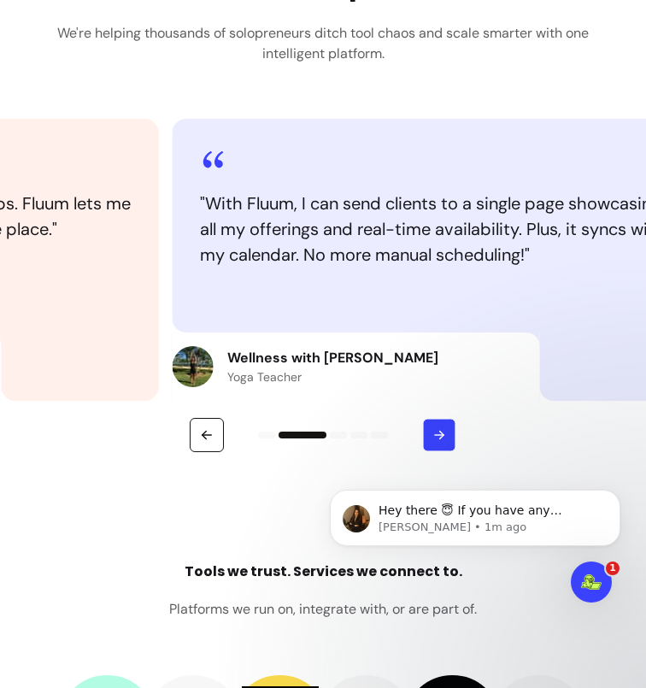
click at [442, 432] on icon "button" at bounding box center [439, 434] width 15 height 15
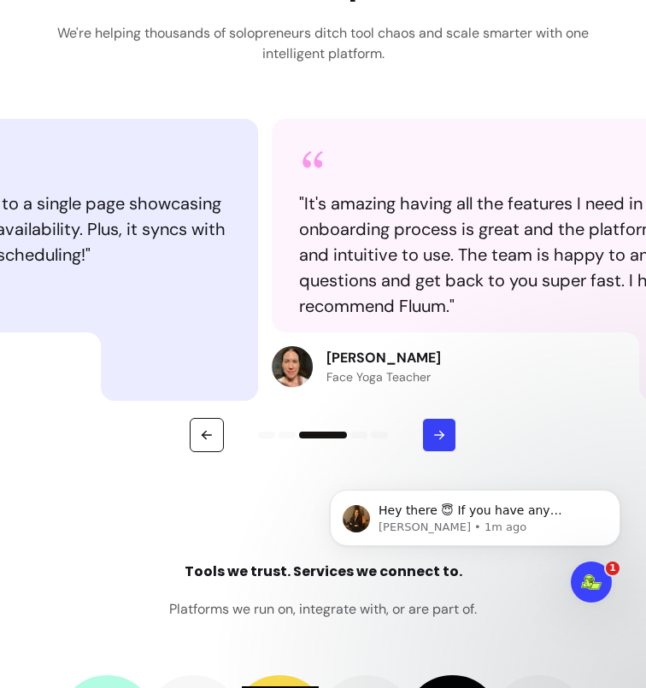
click at [442, 432] on icon "button" at bounding box center [439, 434] width 15 height 15
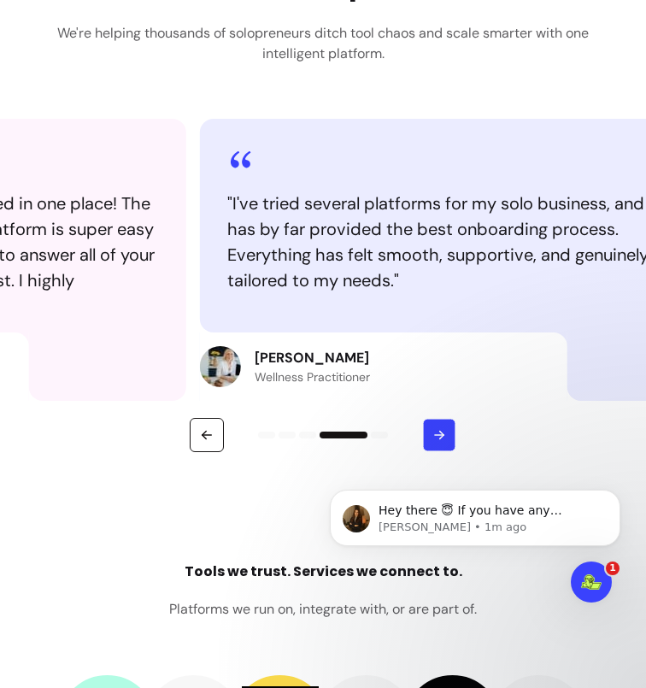
click at [442, 432] on icon "button" at bounding box center [439, 434] width 15 height 15
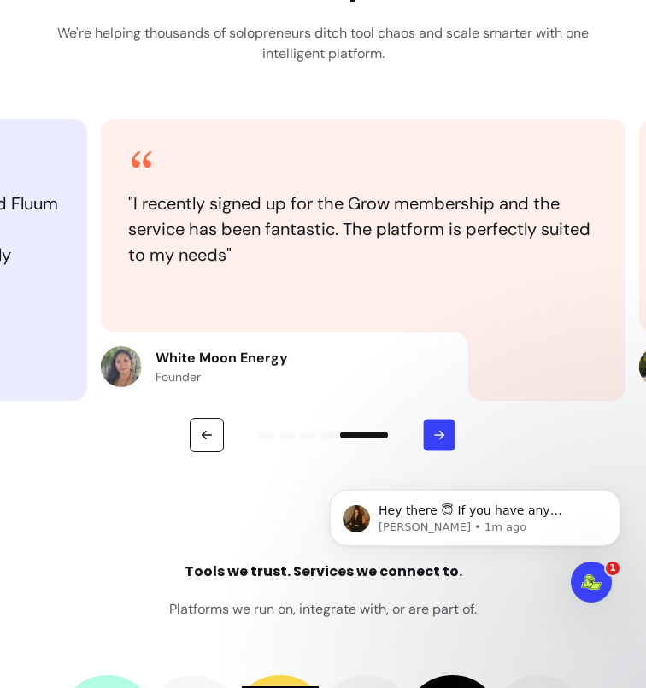
click at [442, 432] on icon "button" at bounding box center [439, 434] width 15 height 15
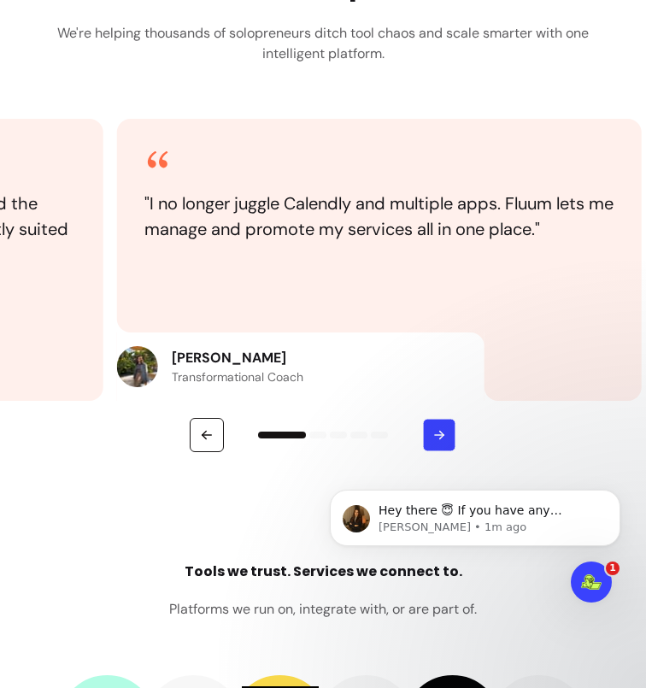
click at [442, 432] on icon "button" at bounding box center [439, 434] width 15 height 15
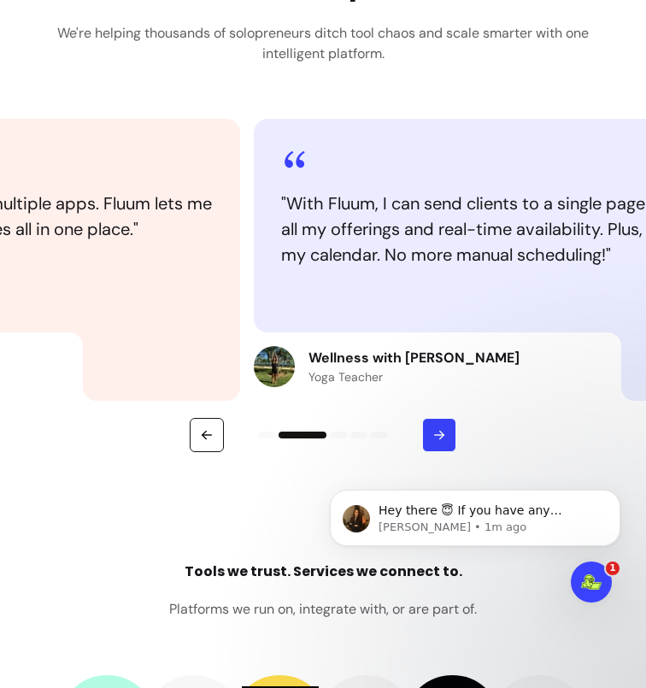
click at [442, 432] on icon "button" at bounding box center [439, 434] width 15 height 15
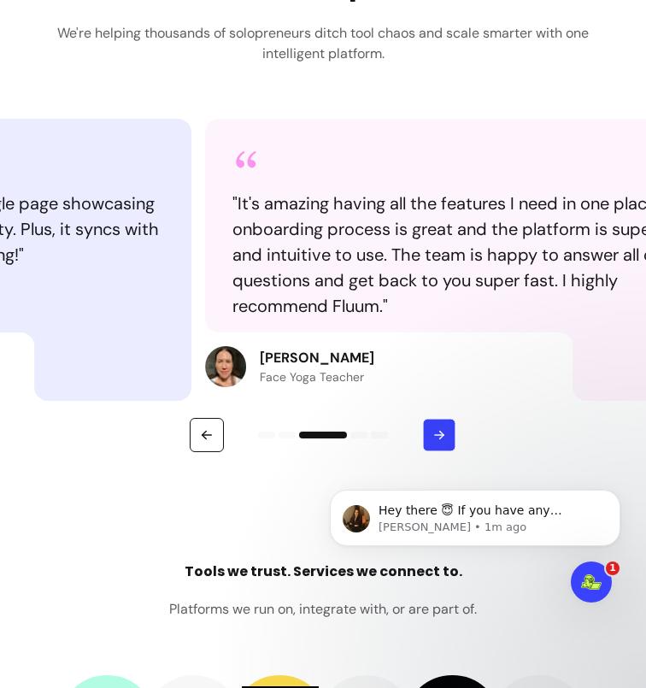
click at [442, 432] on icon "button" at bounding box center [439, 434] width 15 height 15
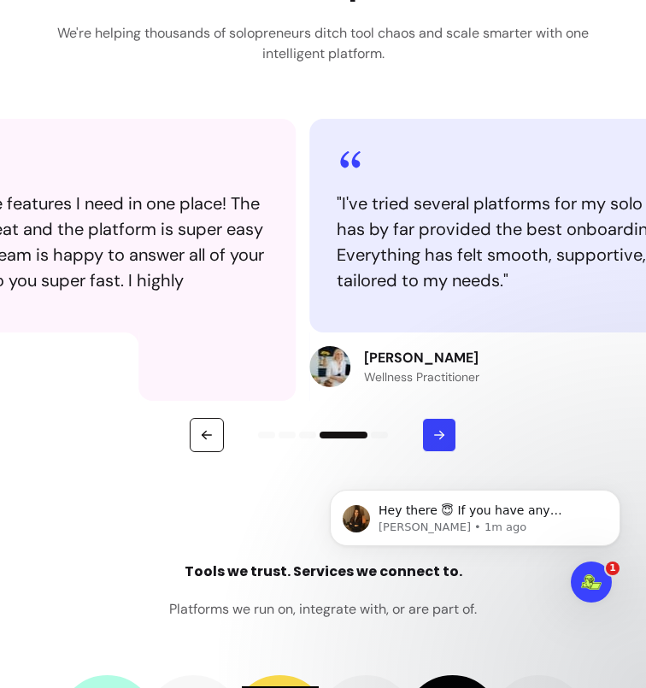
click at [442, 432] on icon "button" at bounding box center [439, 434] width 15 height 15
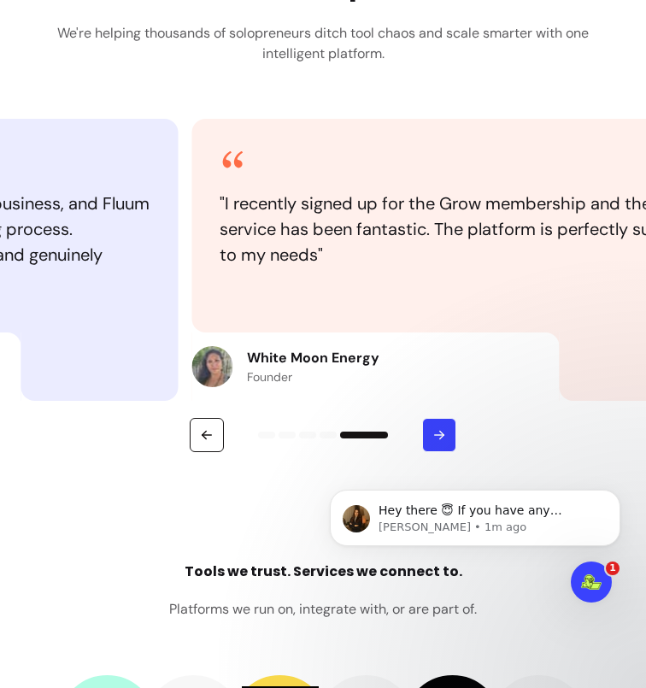
click at [442, 432] on icon "button" at bounding box center [439, 434] width 15 height 15
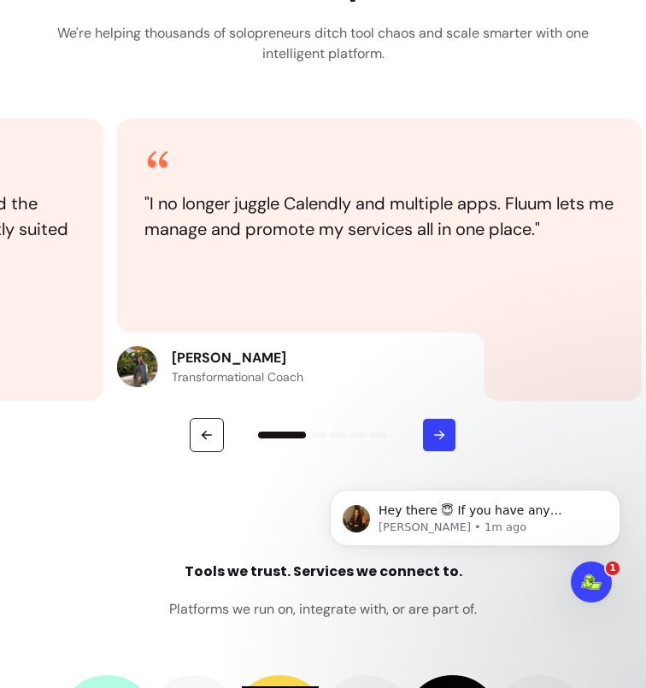
click at [442, 432] on icon "button" at bounding box center [439, 434] width 15 height 15
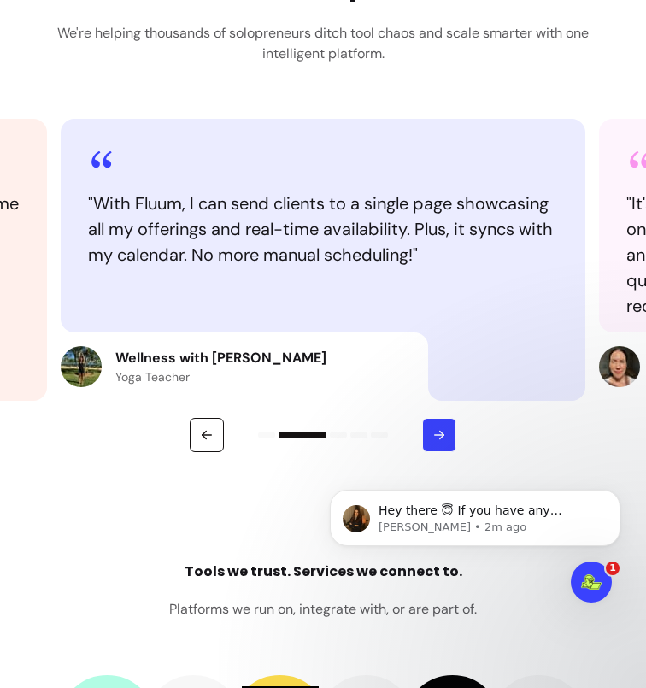
click at [442, 432] on icon "button" at bounding box center [439, 434] width 15 height 15
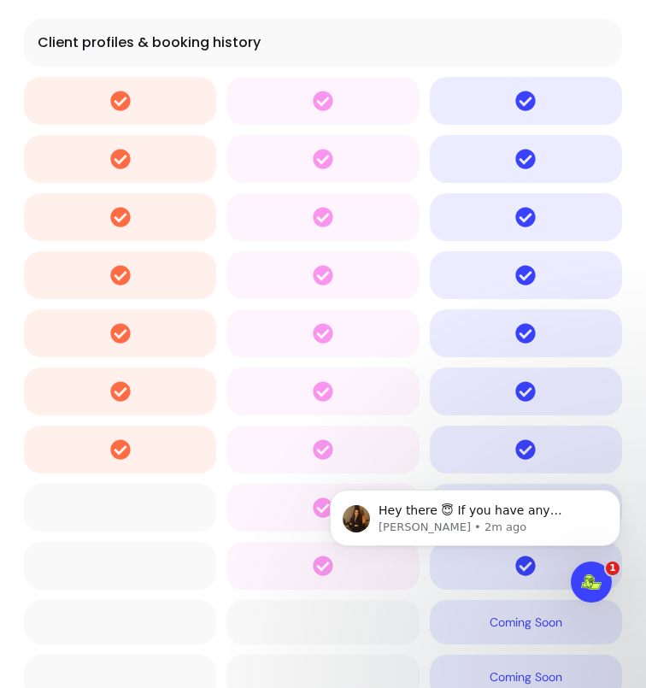
scroll to position [7678, 0]
